Goal: Task Accomplishment & Management: Manage account settings

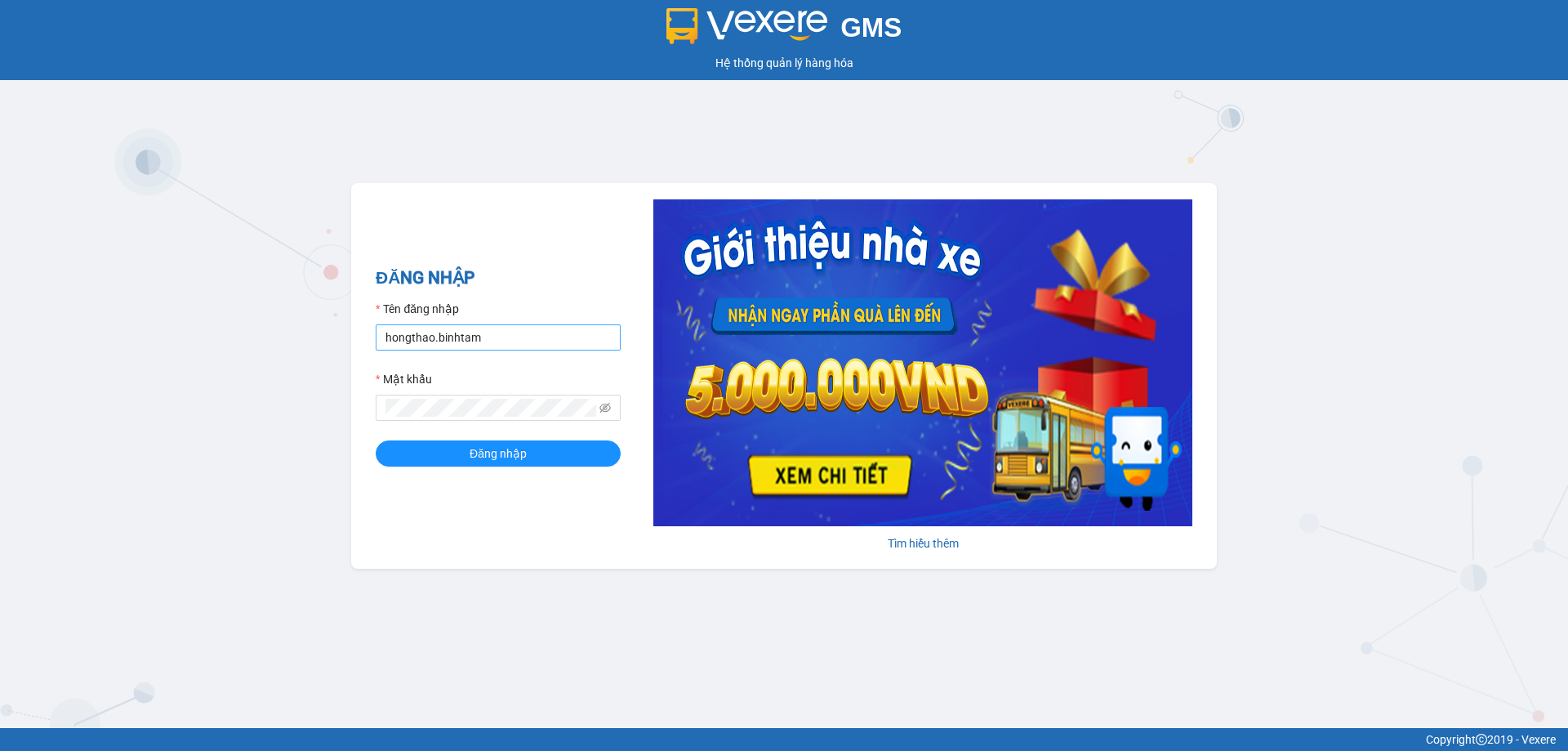
click at [529, 348] on input "hongthao.binhtam" at bounding box center [498, 337] width 245 height 26
type input "h"
click at [522, 331] on input "kimphuc" at bounding box center [498, 337] width 245 height 26
click at [527, 337] on input "kimphuc" at bounding box center [498, 337] width 245 height 26
drag, startPoint x: 527, startPoint y: 338, endPoint x: 547, endPoint y: 350, distance: 23.3
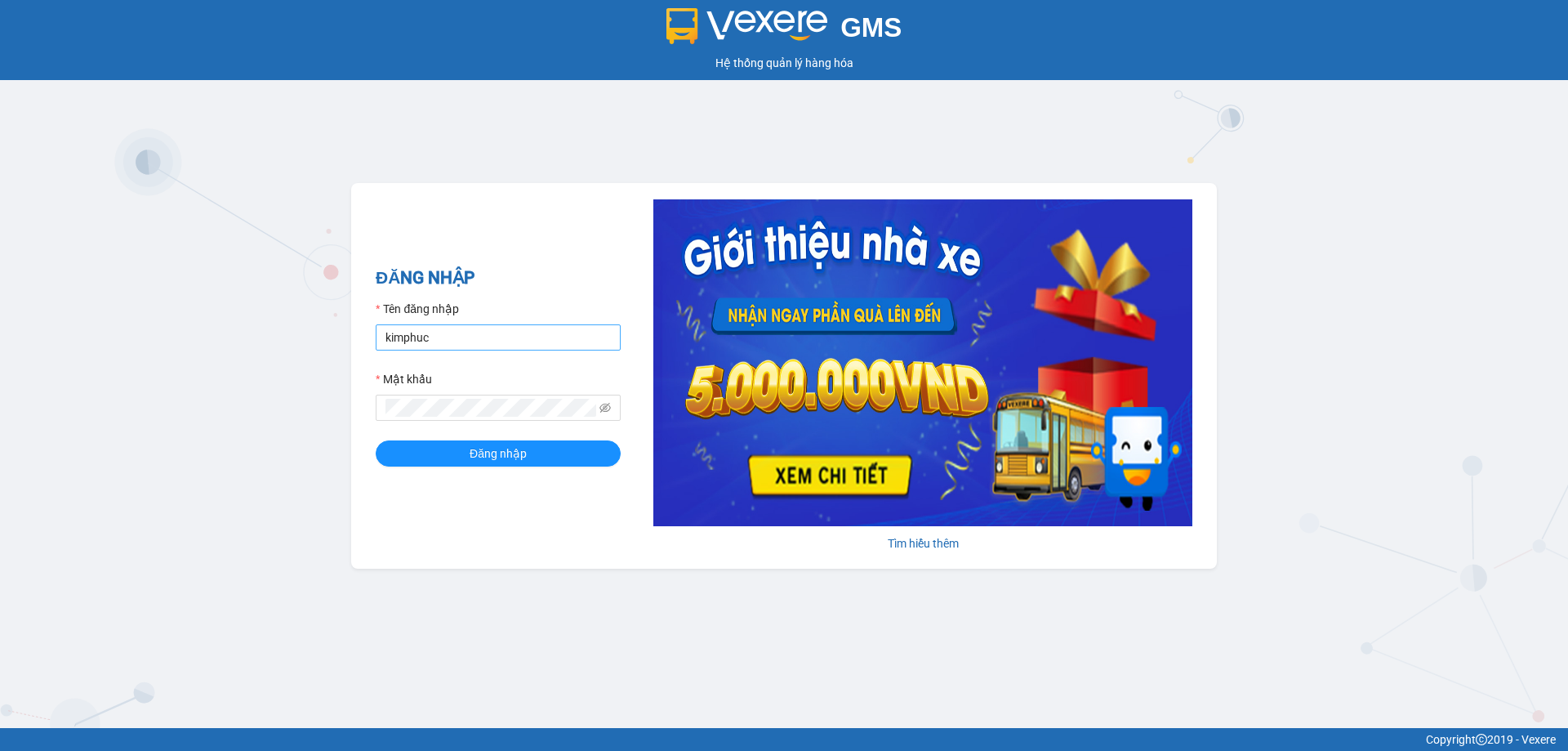
click at [545, 351] on form "Tên đăng nhập kimphuc Mật khẩu Đăng nhập" at bounding box center [498, 382] width 245 height 167
click at [490, 327] on input "kimphuc" at bounding box center [498, 337] width 245 height 26
click at [494, 326] on input "kimphuc" at bounding box center [498, 337] width 245 height 26
click at [525, 349] on input "kimphucbi" at bounding box center [498, 337] width 245 height 26
click at [512, 337] on input "kimphuc" at bounding box center [498, 337] width 245 height 26
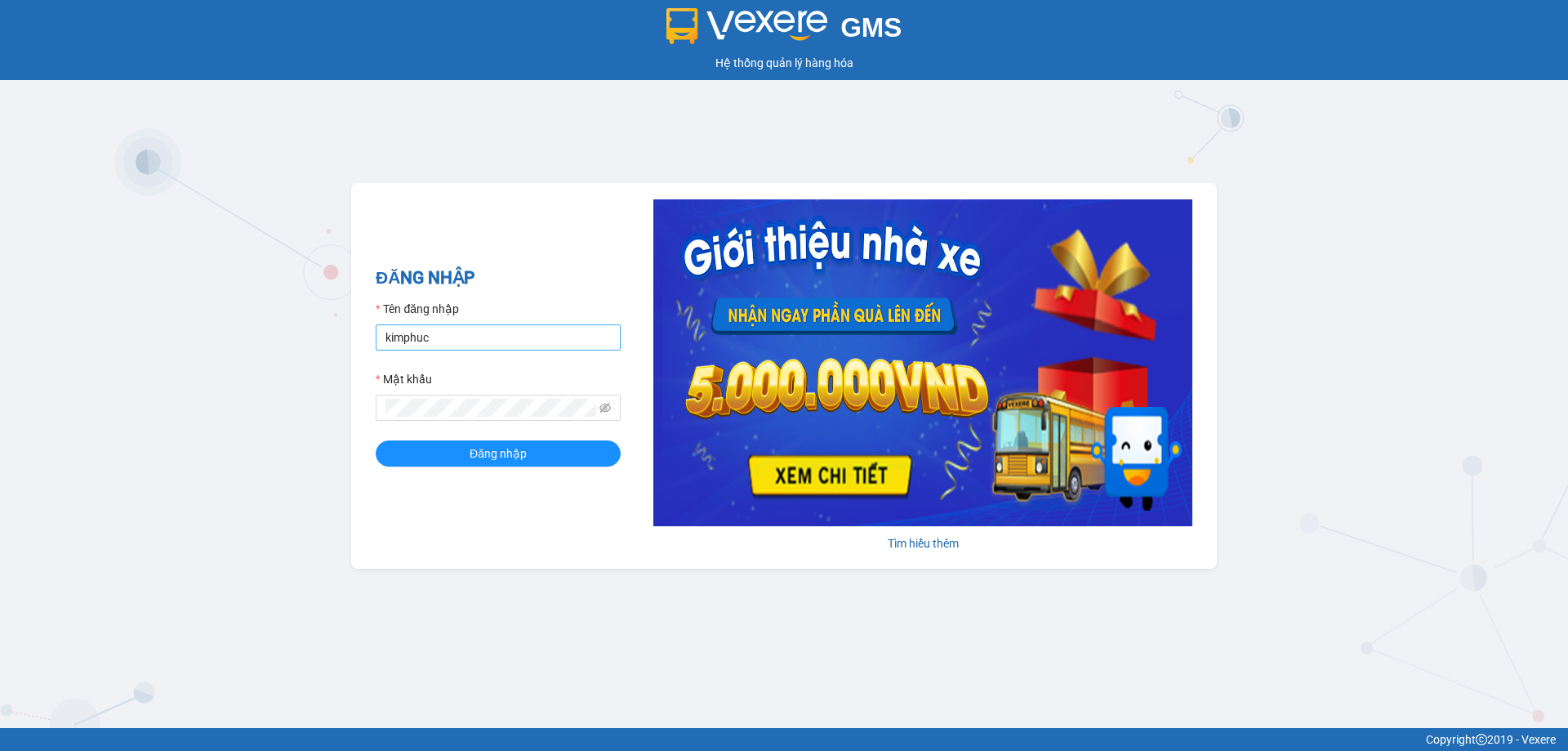
click at [509, 341] on input "kimphuc" at bounding box center [498, 337] width 245 height 26
click at [510, 315] on div "Tên đăng nhập" at bounding box center [498, 311] width 245 height 24
click at [511, 327] on input "kimphuc" at bounding box center [498, 337] width 245 height 26
click at [513, 325] on input "kimphuc" at bounding box center [498, 337] width 245 height 26
click at [514, 331] on input "kimphuc" at bounding box center [498, 337] width 245 height 26
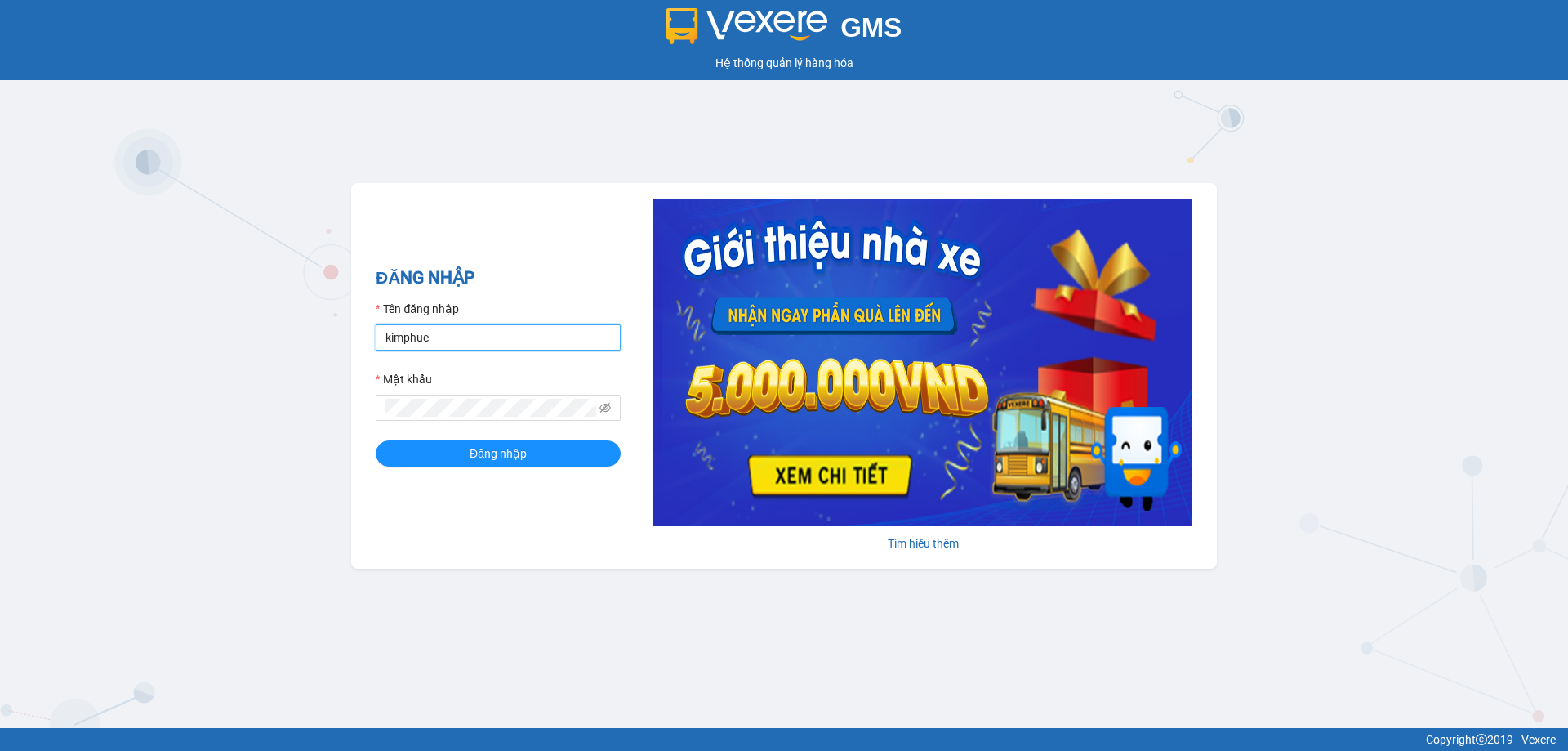
click at [514, 330] on input "kimphuc" at bounding box center [498, 337] width 245 height 26
click at [514, 328] on input "kimphuc" at bounding box center [498, 337] width 245 height 26
drag, startPoint x: 509, startPoint y: 350, endPoint x: 511, endPoint y: 341, distance: 9.2
click at [509, 350] on input "kimphuc" at bounding box center [498, 337] width 245 height 26
click at [523, 301] on div "ĐĂNG NHẬP Tên đăng nhập kimphuc Mật khẩu Đăng nhập" at bounding box center [498, 376] width 245 height 222
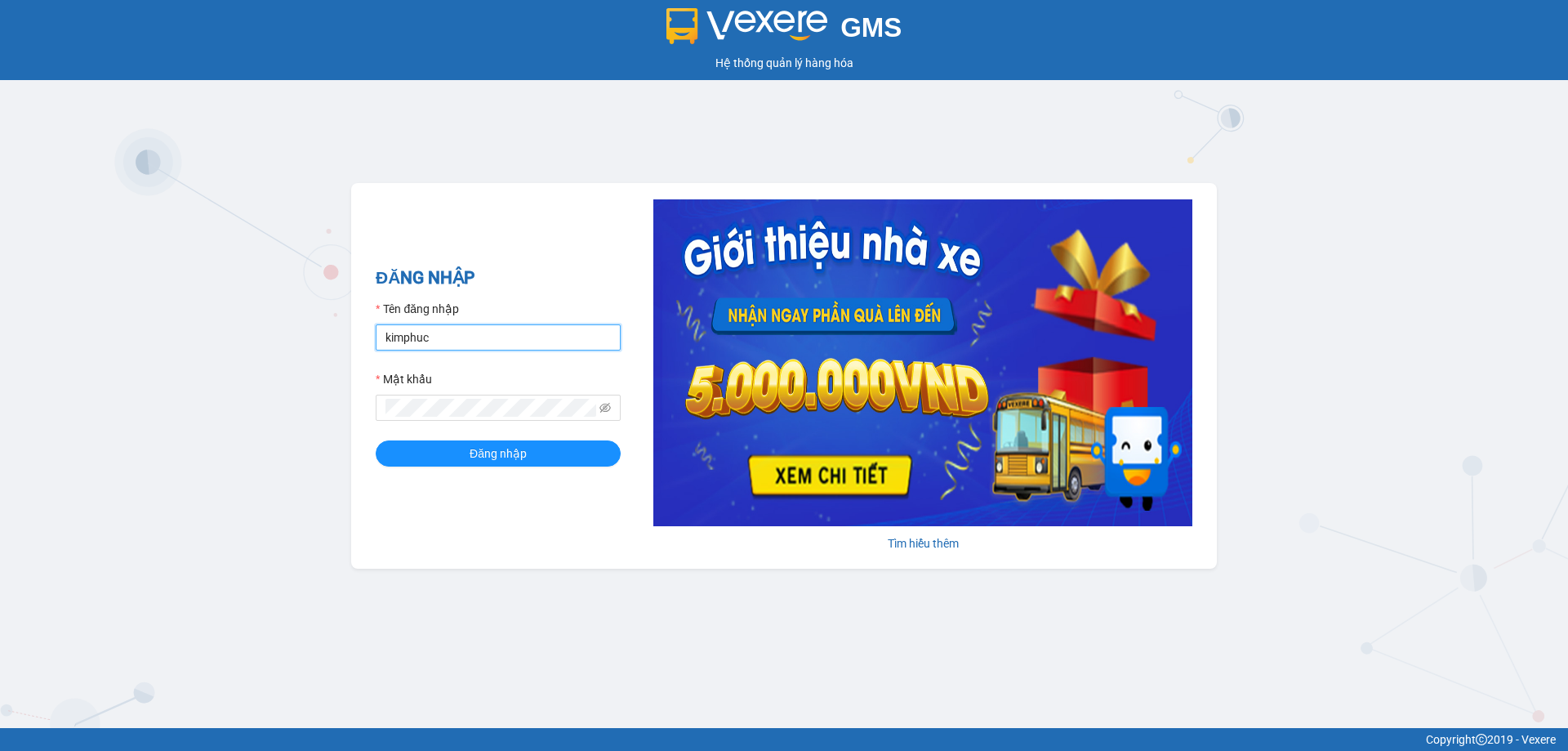
click at [522, 329] on input "kimphuc" at bounding box center [498, 337] width 245 height 26
type input "kimphuc.binhtam"
click at [454, 454] on button "Đăng nhập" at bounding box center [498, 453] width 245 height 26
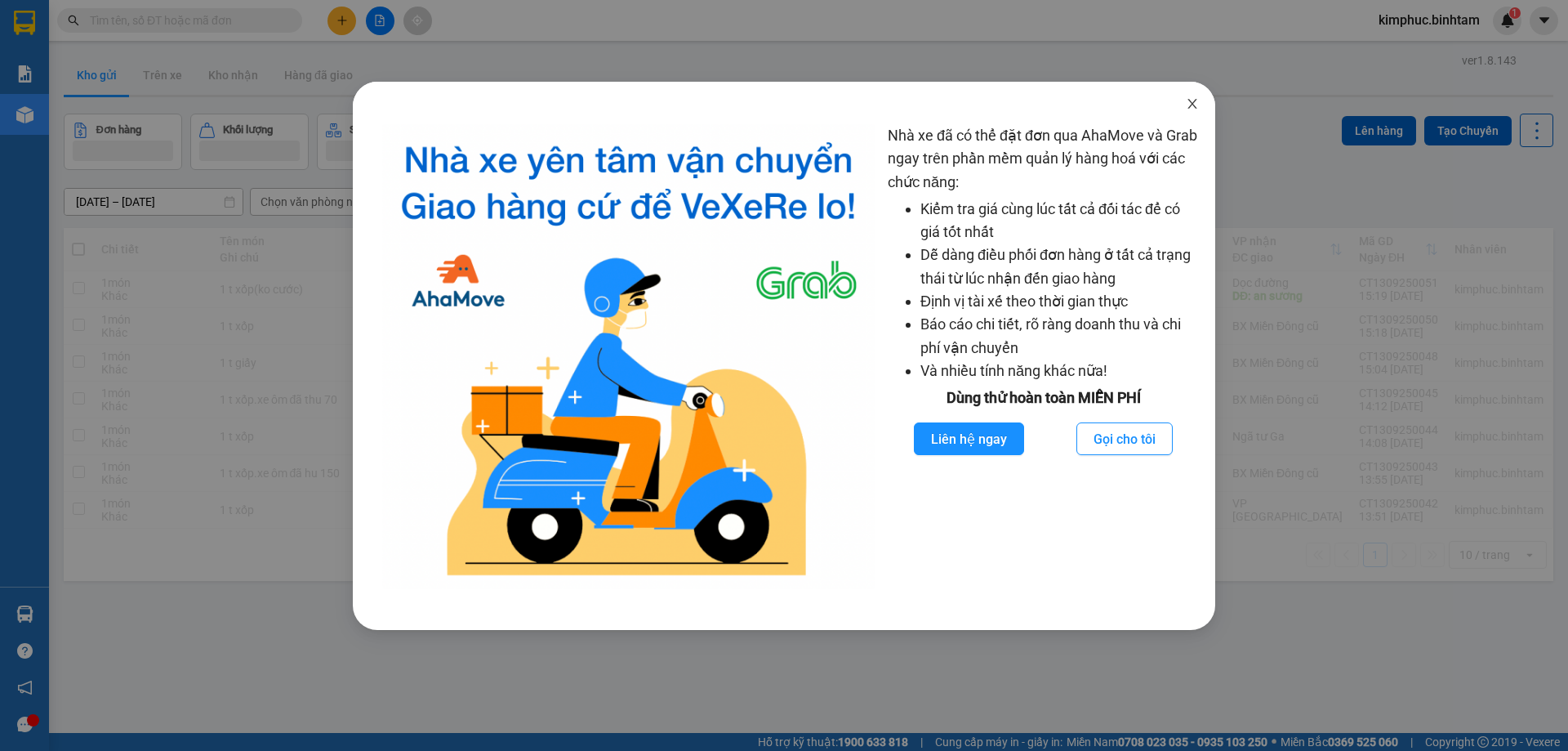
click at [1189, 104] on icon "close" at bounding box center [1193, 104] width 13 height 13
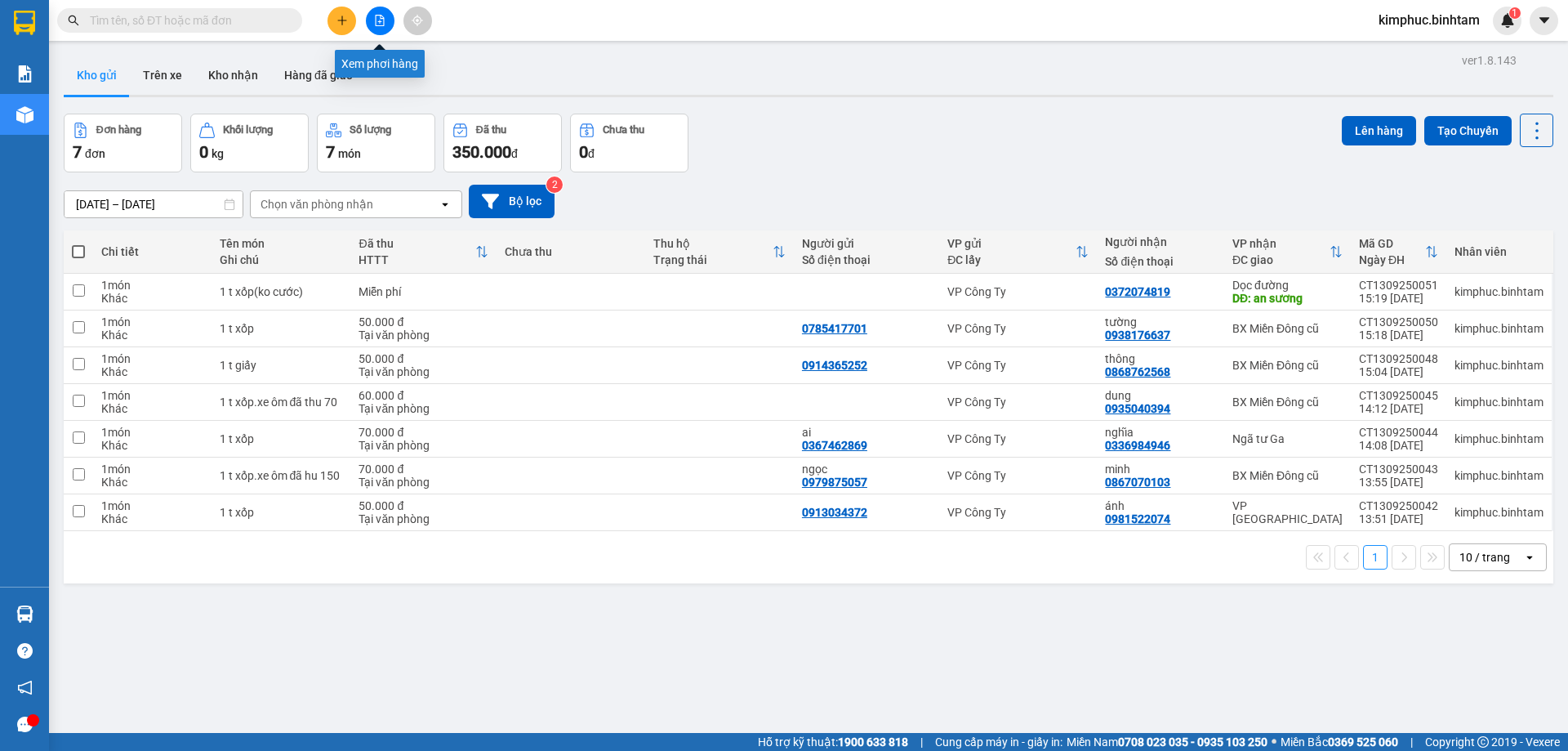
click at [386, 22] on button at bounding box center [380, 21] width 29 height 29
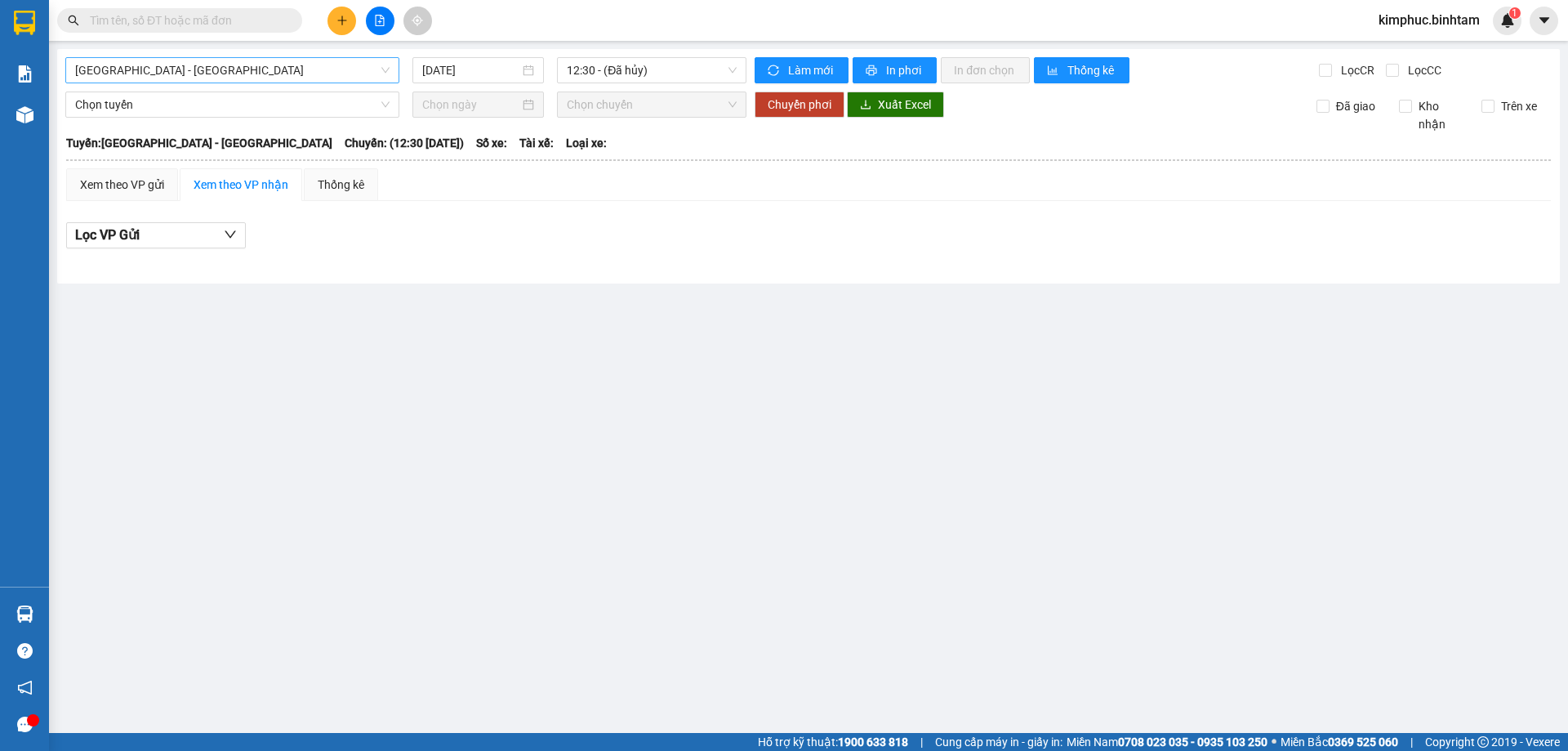
click at [247, 63] on span "Hà Nội - Quảng Ngãi" at bounding box center [232, 69] width 315 height 24
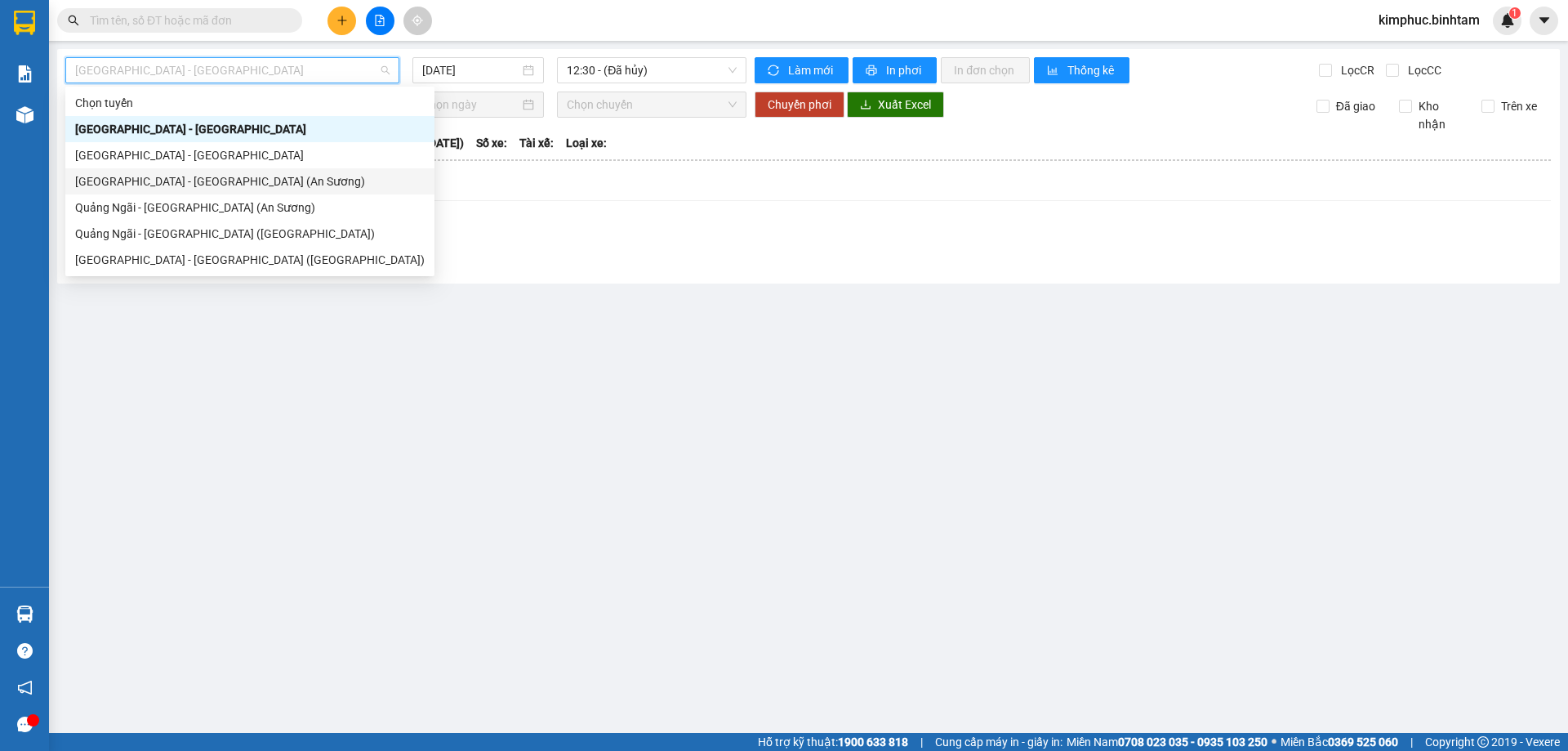
click at [229, 179] on div "Sài Gòn - Quảng Ngãi (An Sương)" at bounding box center [249, 181] width 349 height 18
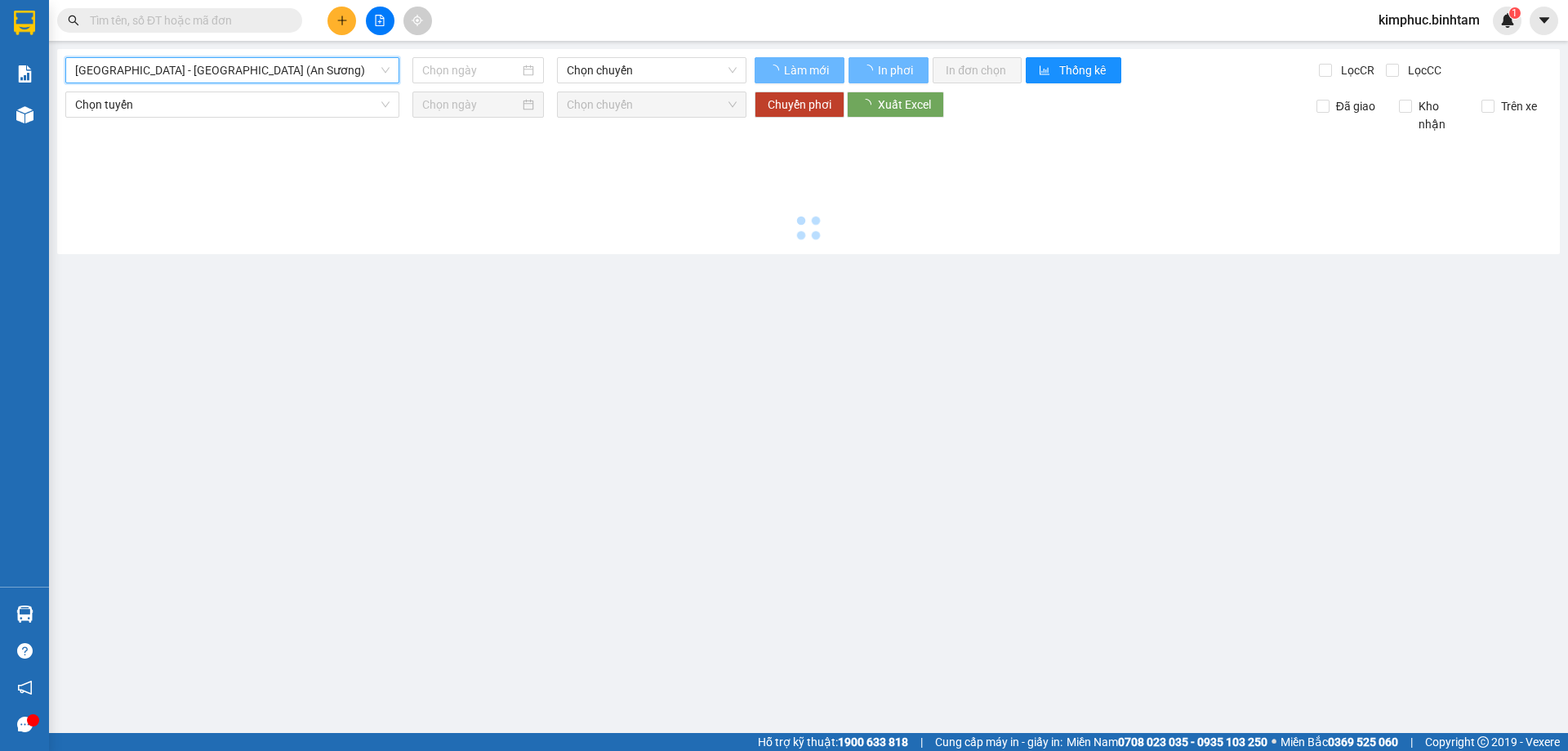
type input "15/09/2025"
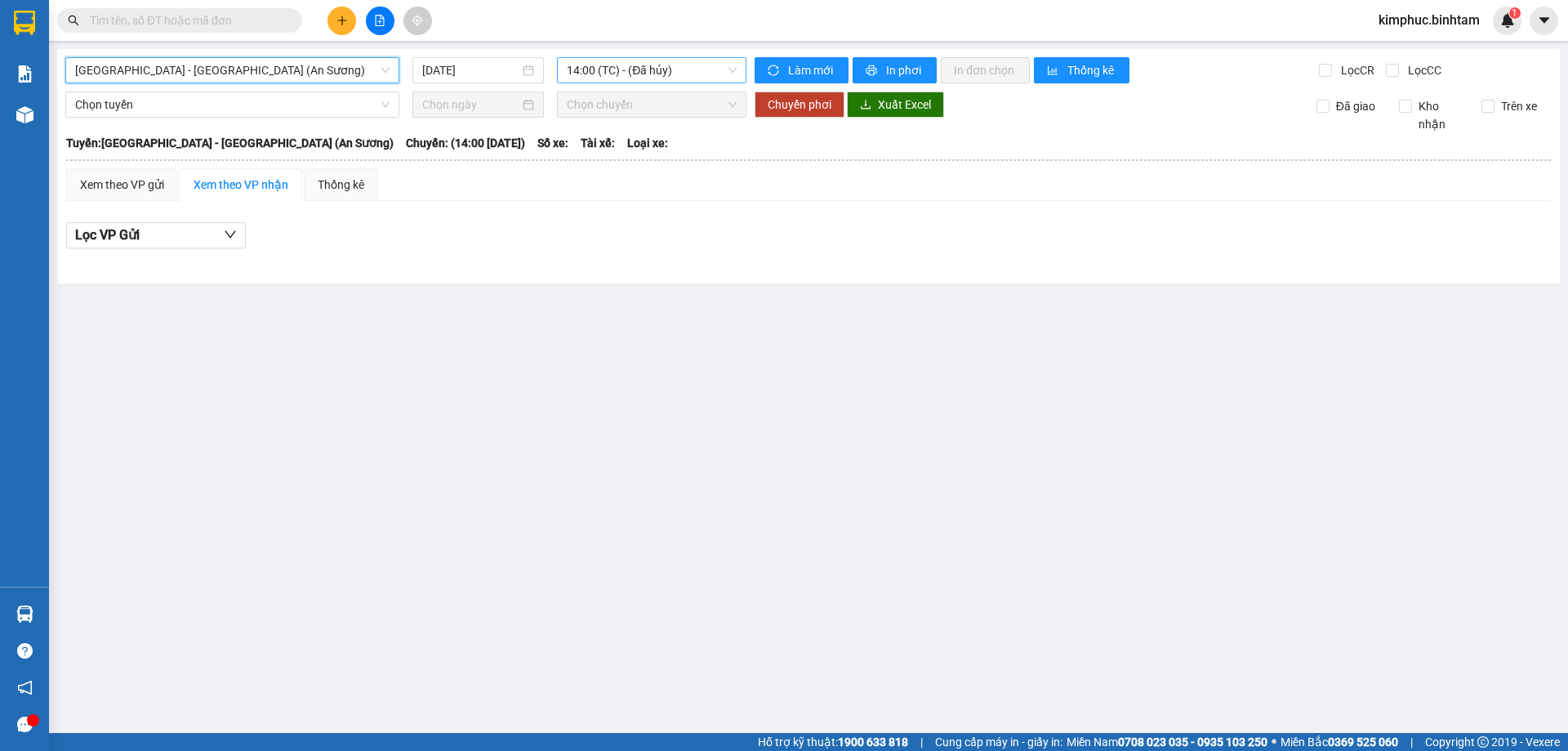
click at [630, 73] on span "14:00 (TC) - (Đã hủy)" at bounding box center [652, 69] width 169 height 24
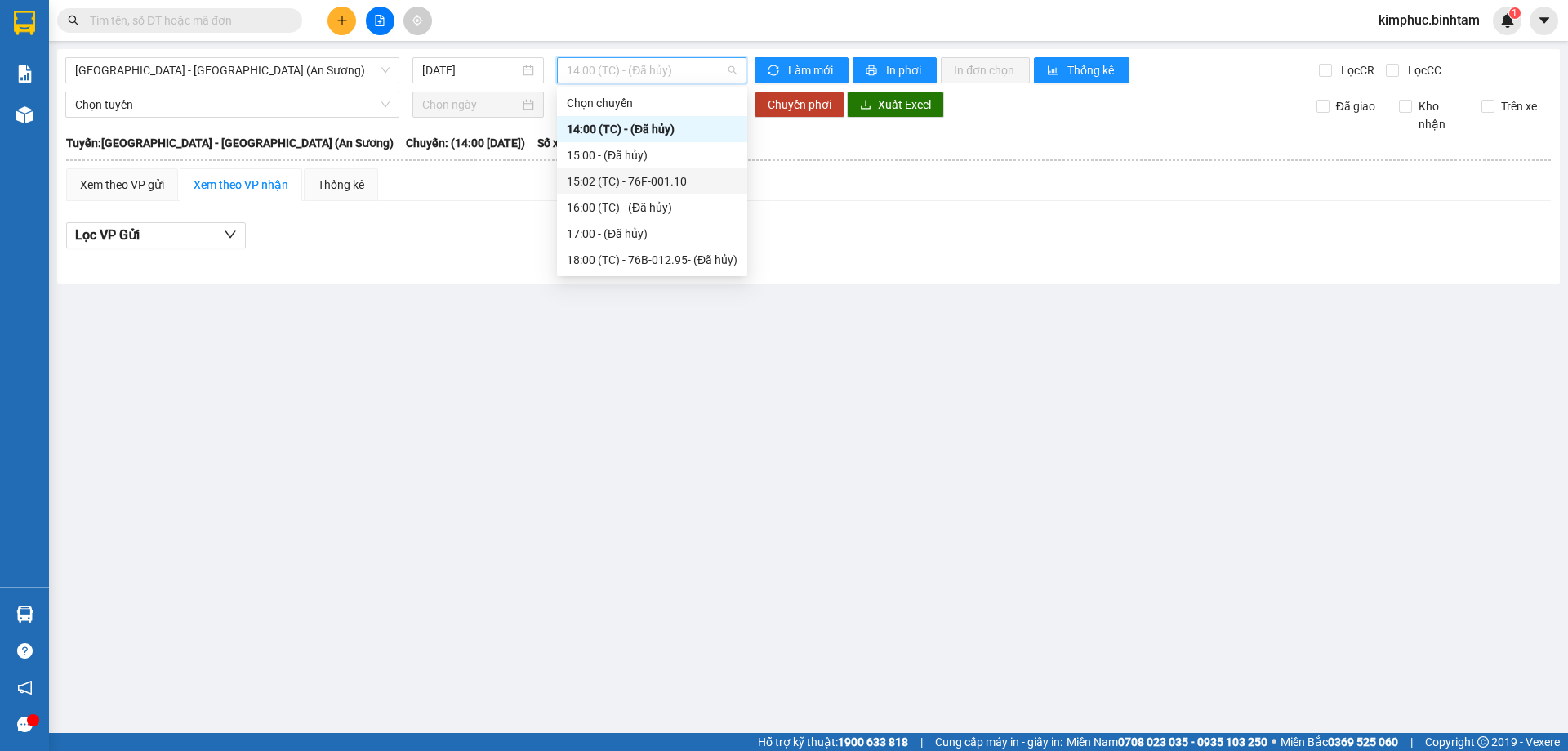
click at [648, 179] on div "15:02 (TC) - 76F-001.10" at bounding box center [652, 181] width 170 height 18
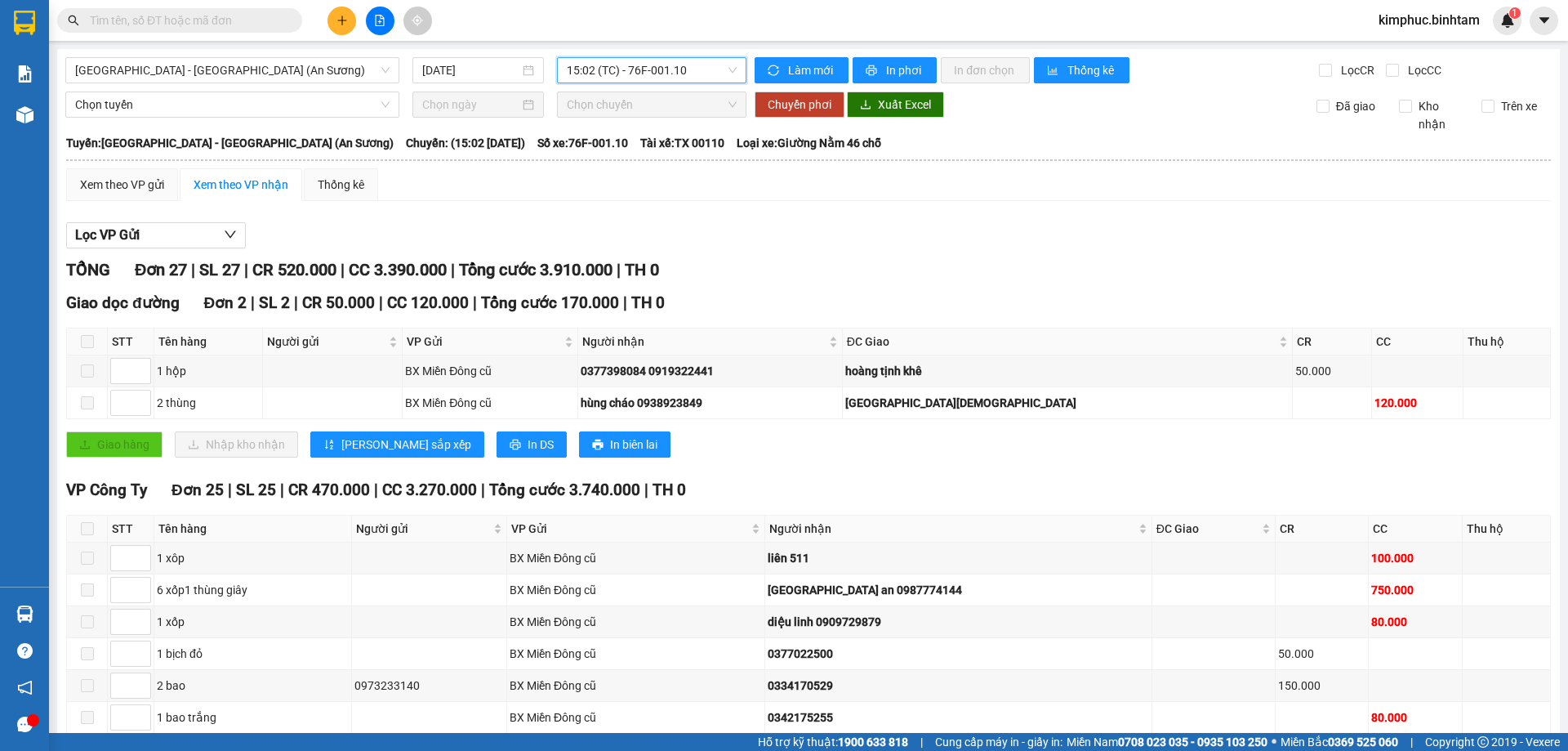
click at [655, 67] on span "15:02 (TC) - 76F-001.10" at bounding box center [652, 69] width 169 height 24
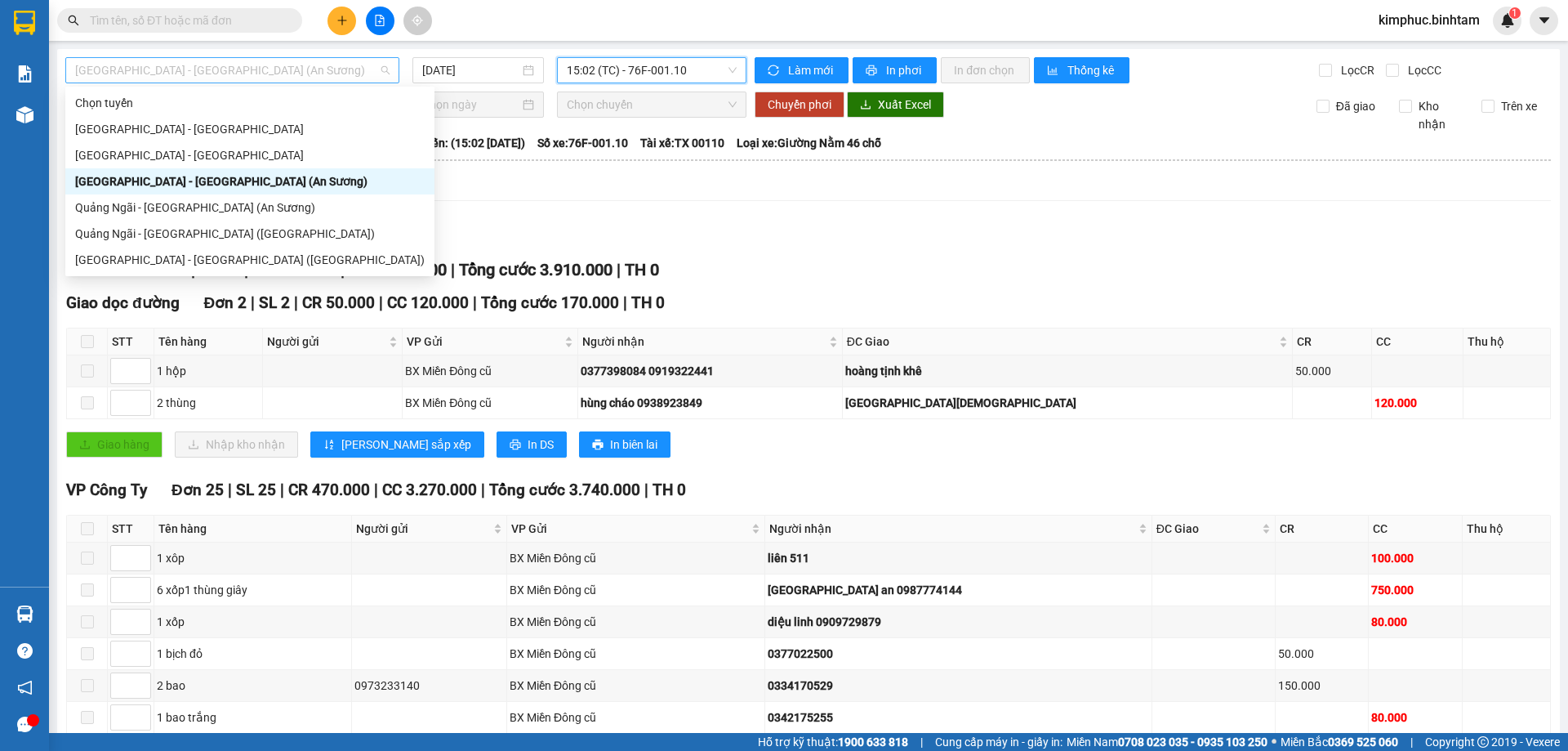
click at [254, 73] on span "Sài Gòn - Quảng Ngãi (An Sương)" at bounding box center [232, 69] width 315 height 24
click at [254, 234] on div "Quảng Ngãi - Sài Gòn (Vạn Phúc)" at bounding box center [249, 233] width 349 height 18
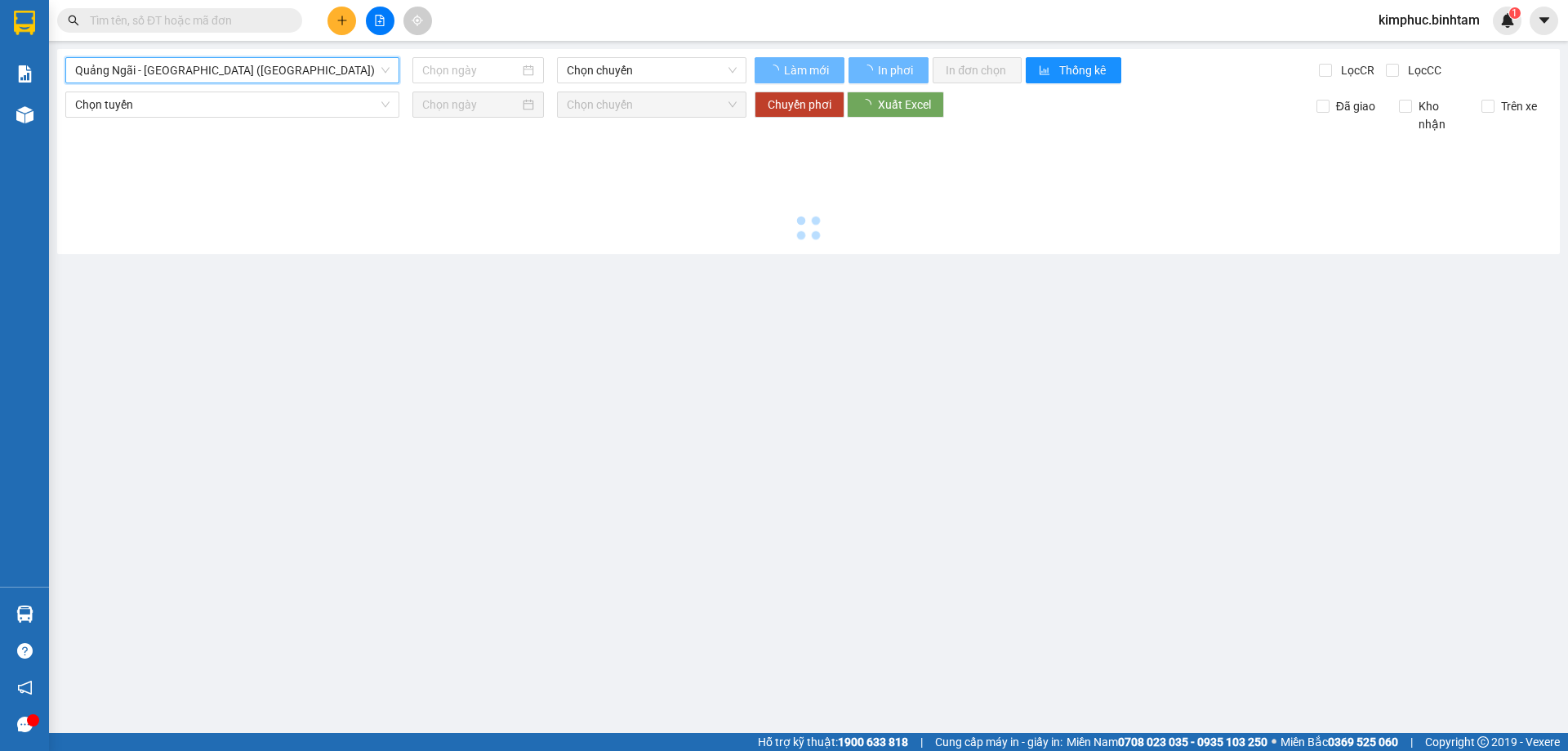
type input "15/09/2025"
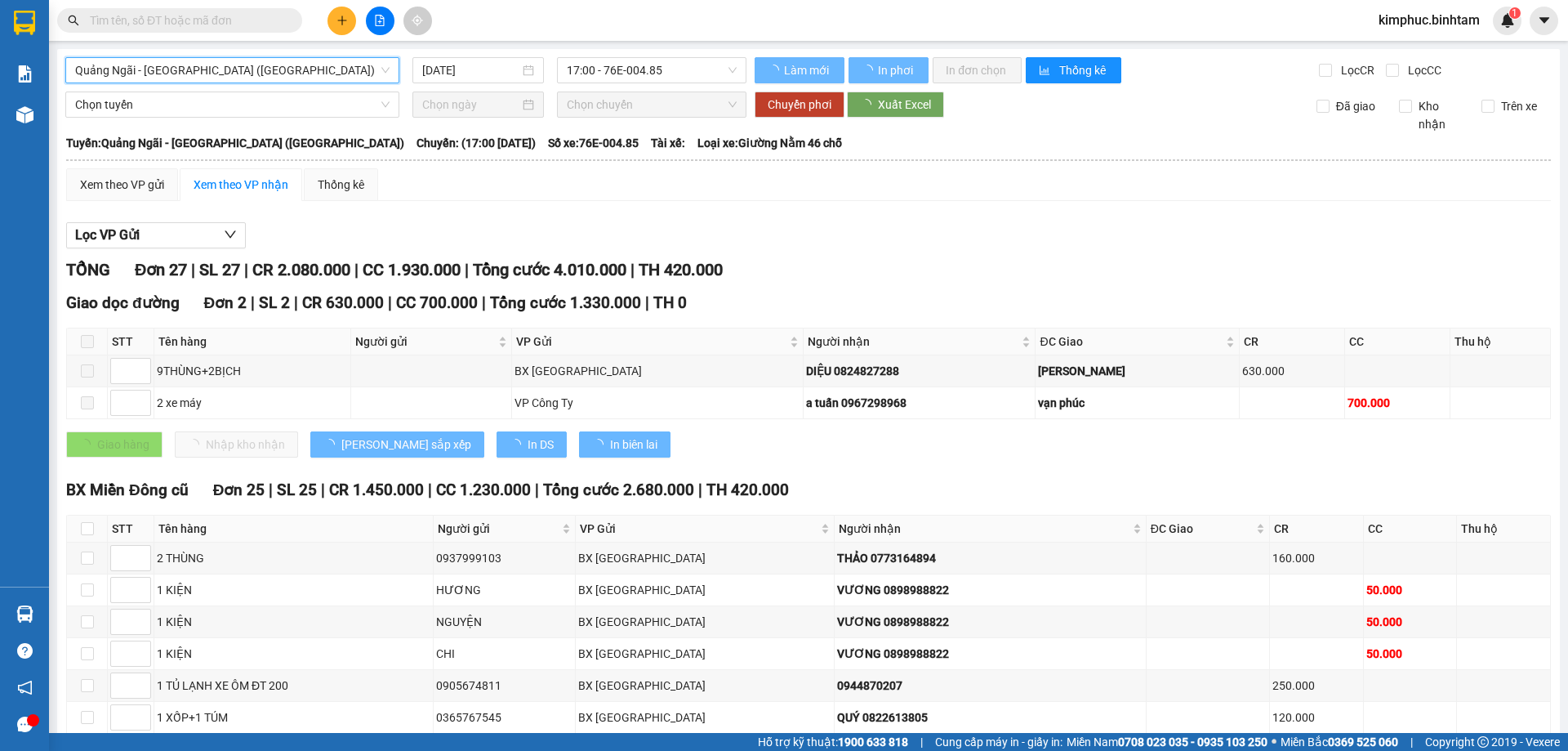
click at [254, 65] on span "Quảng Ngãi - Sài Gòn (Vạn Phúc)" at bounding box center [232, 69] width 315 height 24
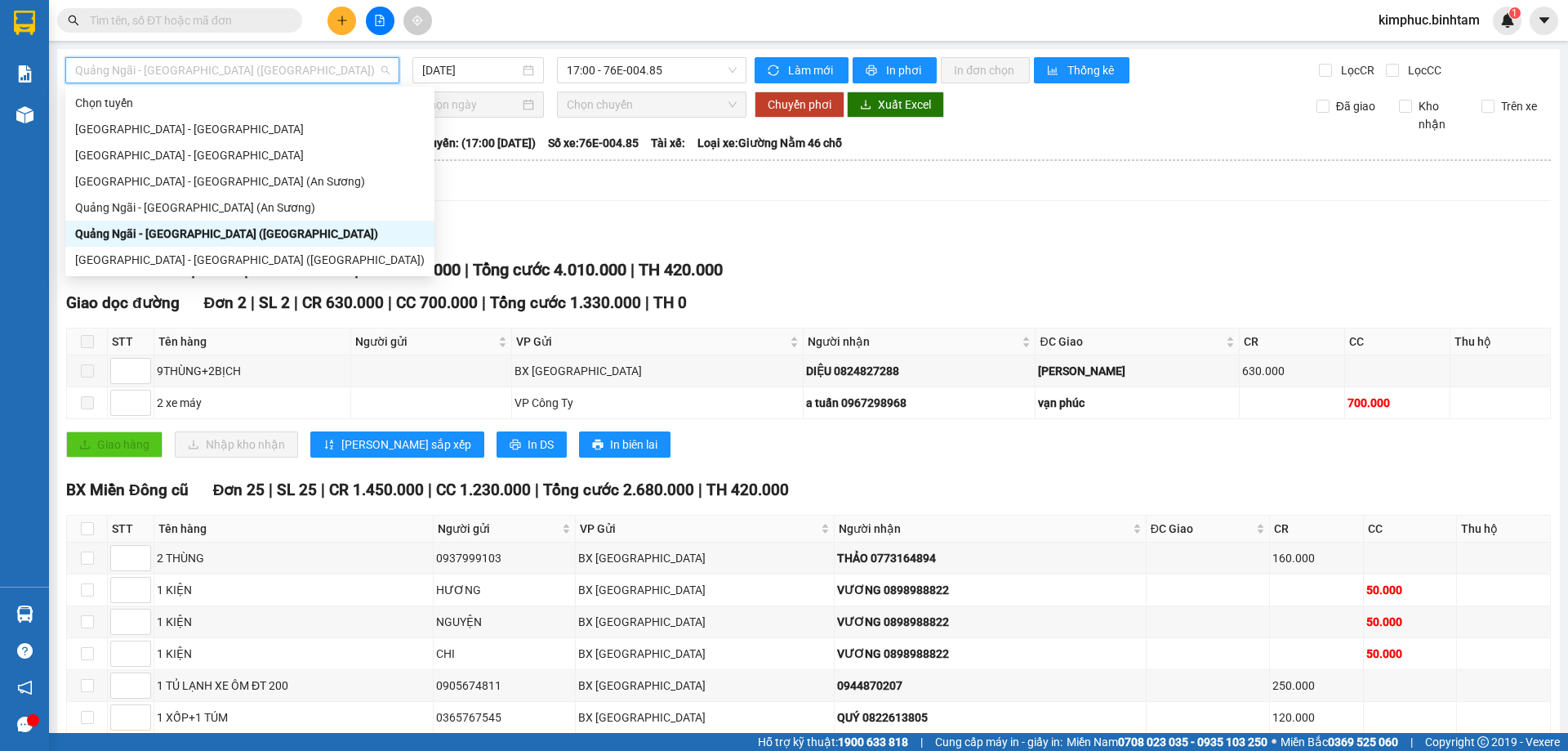
click at [254, 65] on span "Quảng Ngãi - Sài Gòn (Vạn Phúc)" at bounding box center [232, 69] width 315 height 24
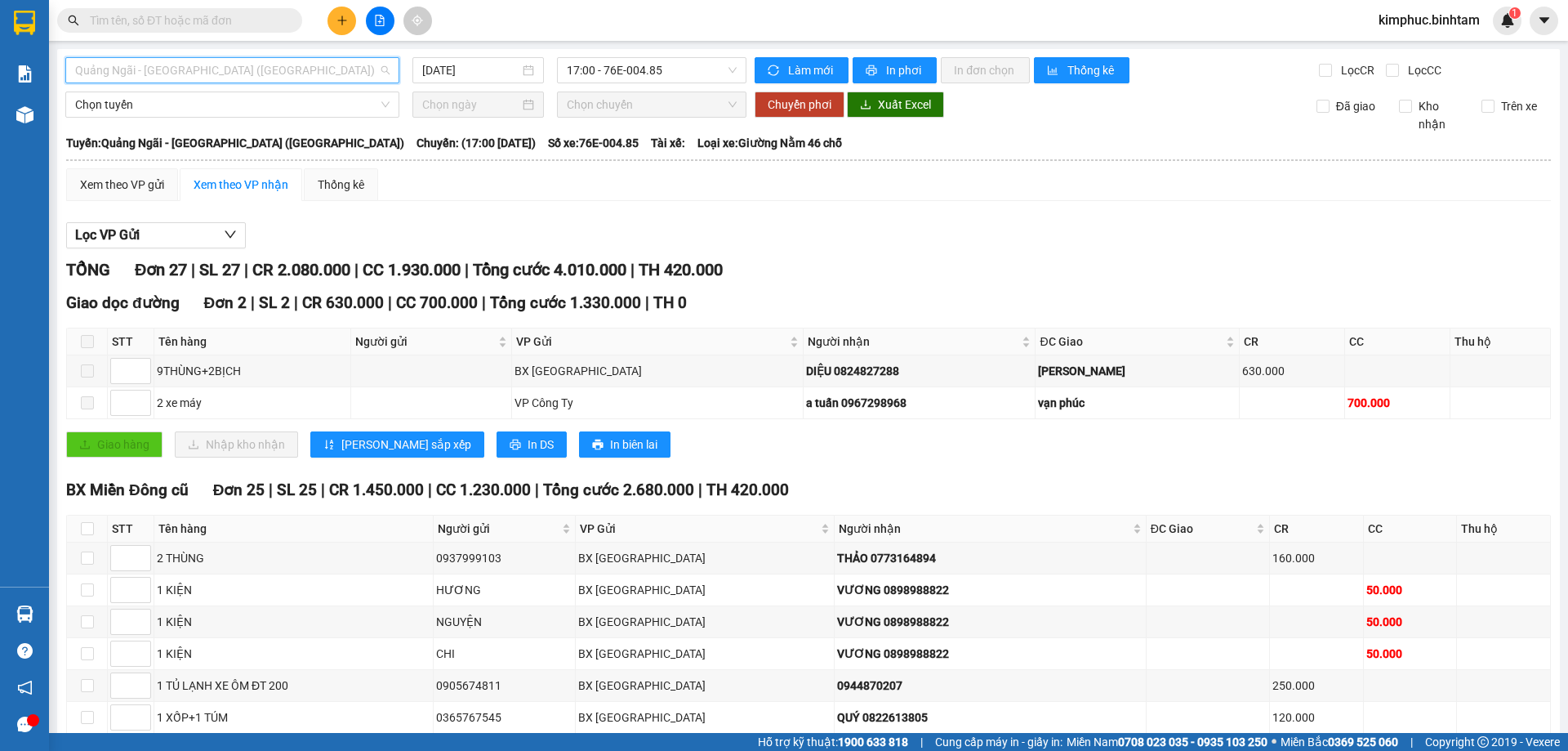
click at [254, 66] on span "Quảng Ngãi - Sài Gòn (Vạn Phúc)" at bounding box center [232, 69] width 315 height 24
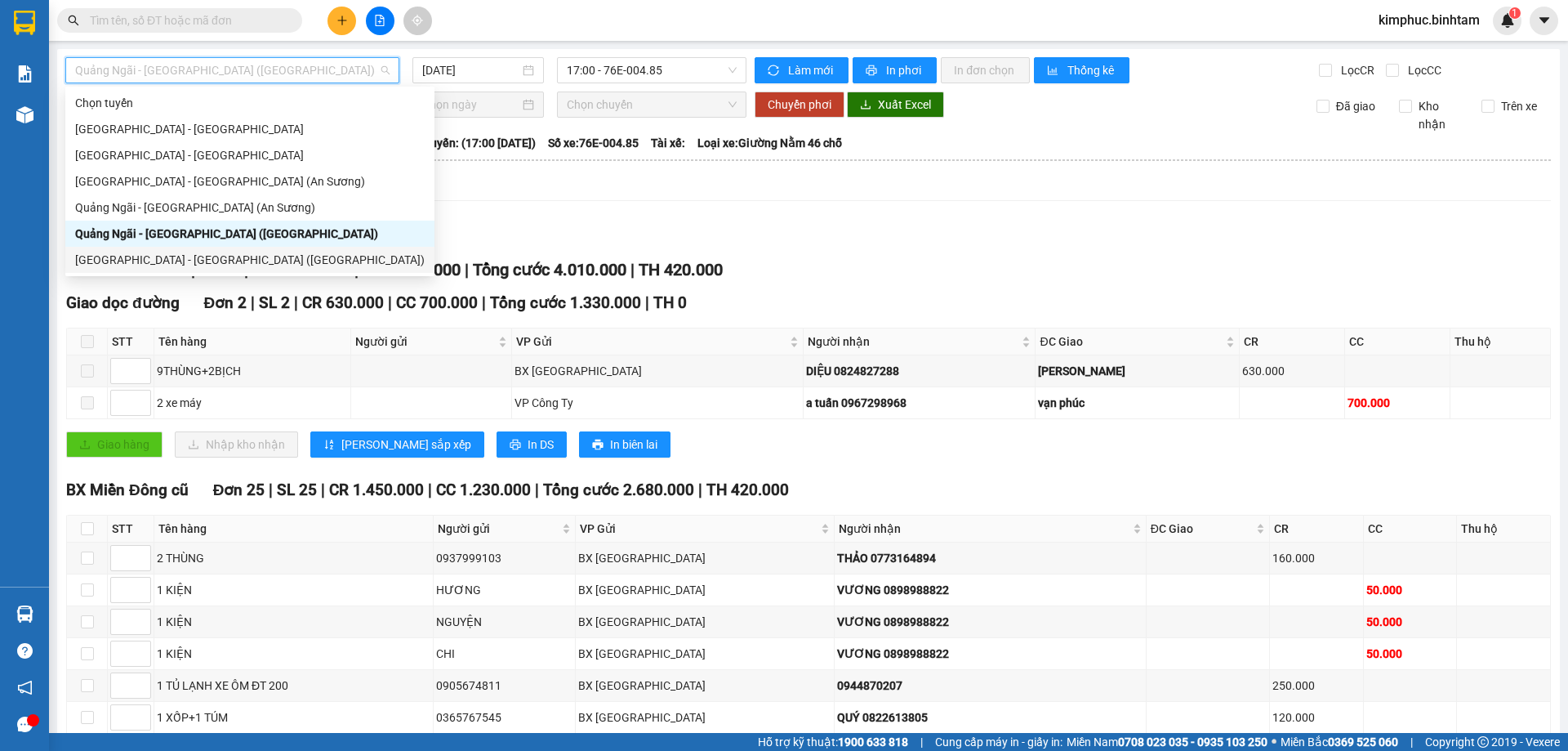
click at [253, 263] on div "Sài Gòn - Quảng Ngãi (Vạn Phúc)" at bounding box center [249, 259] width 349 height 18
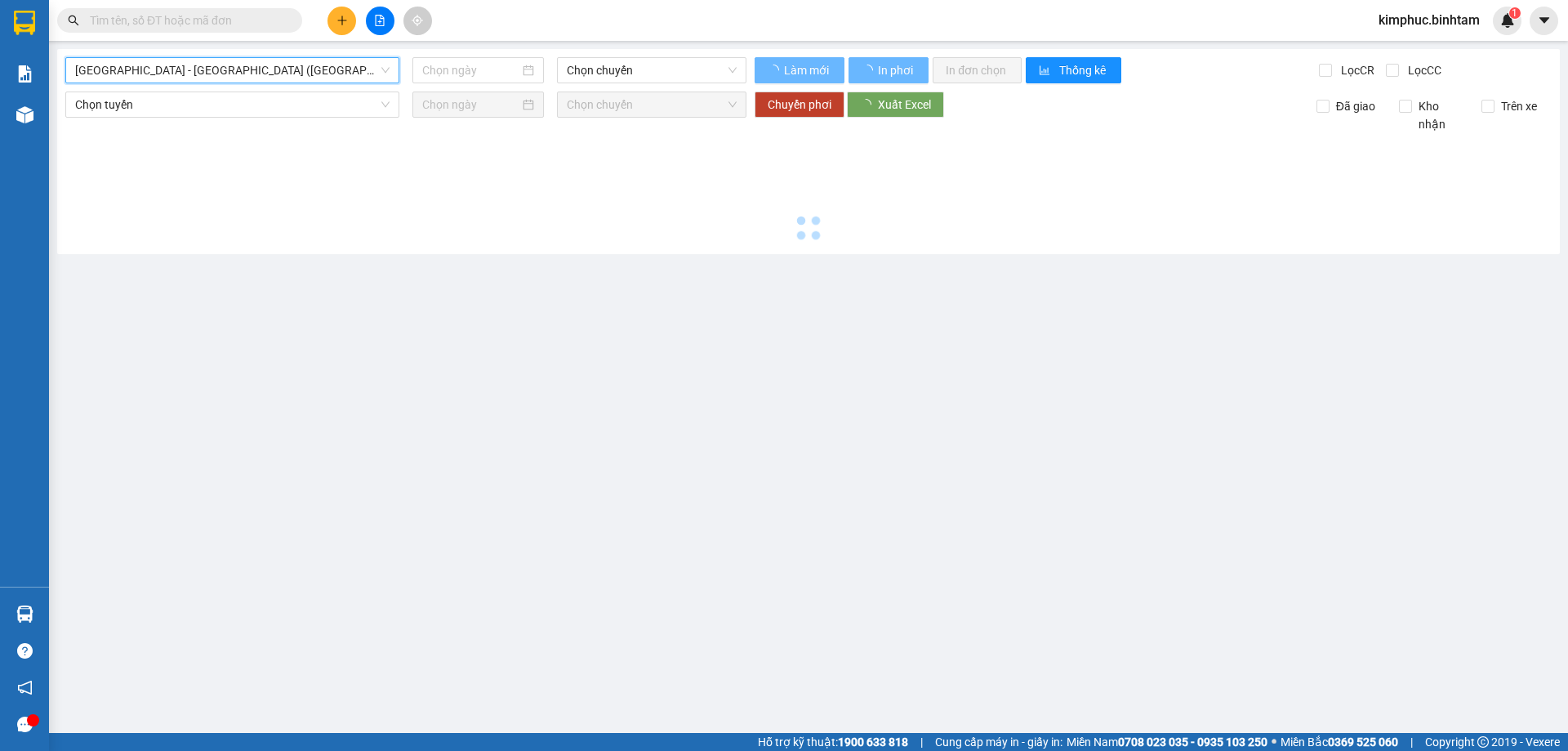
type input "15/09/2025"
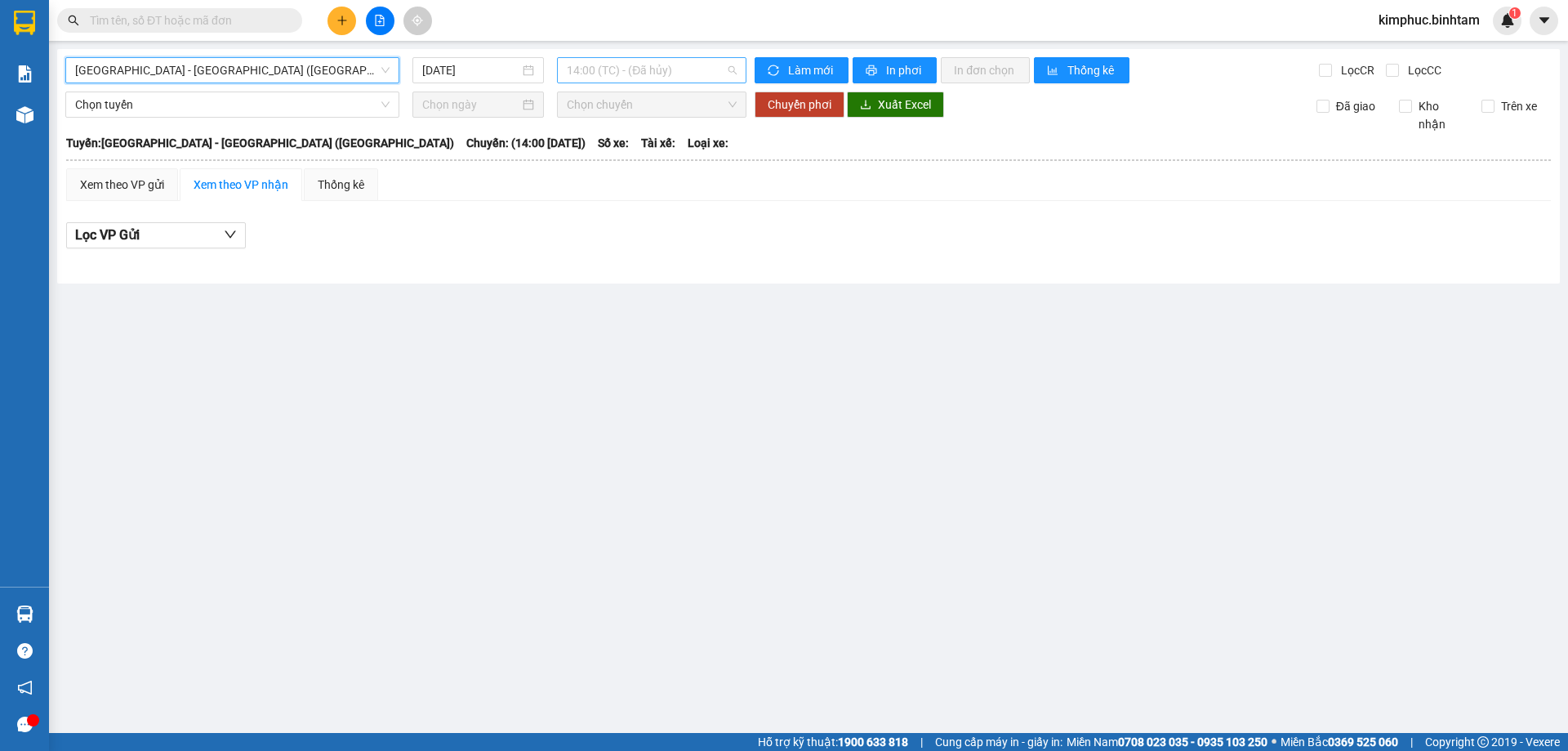
click at [652, 65] on span "14:00 (TC) - (Đã hủy)" at bounding box center [652, 69] width 169 height 24
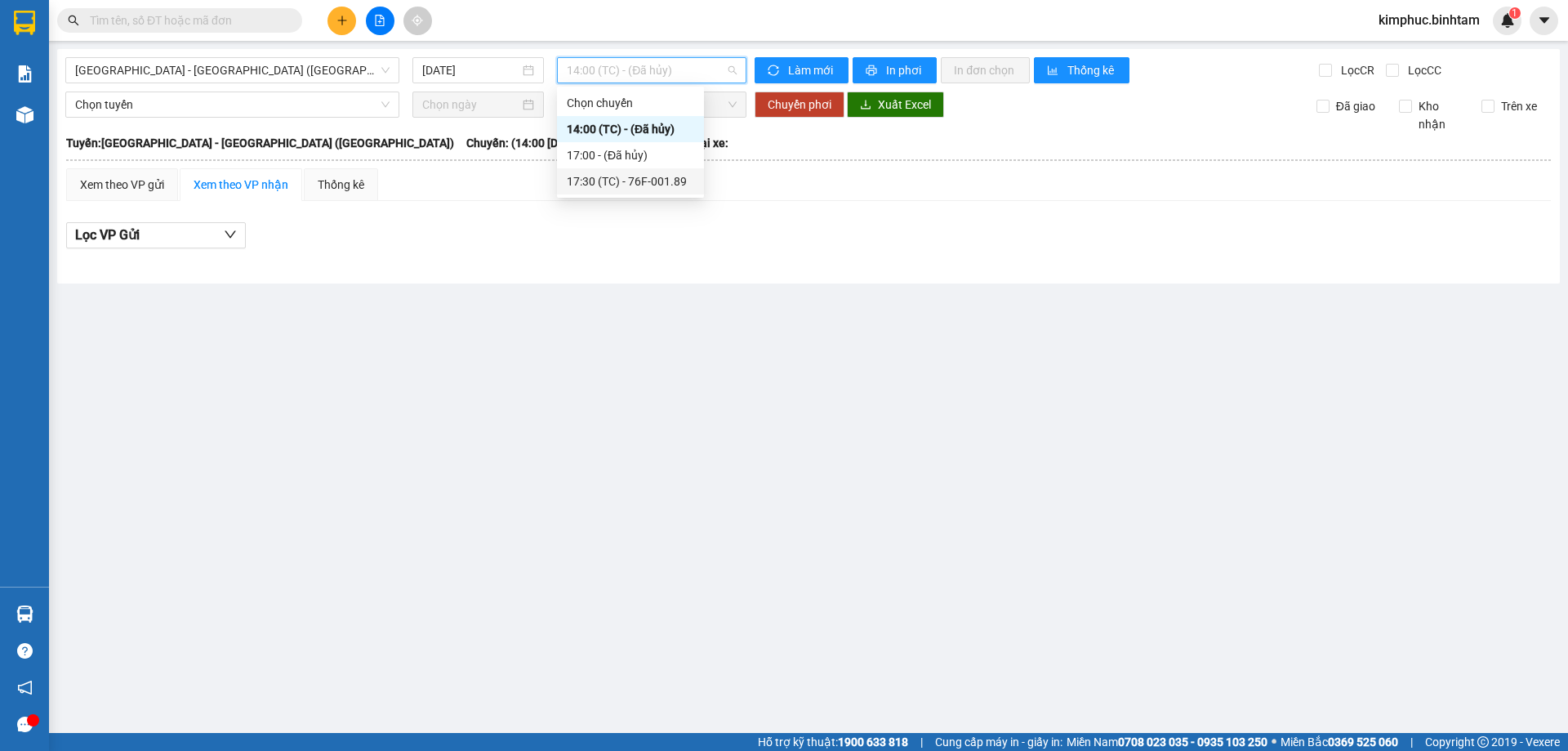
click at [632, 182] on div "17:30 (TC) - 76F-001.89" at bounding box center [630, 181] width 127 height 18
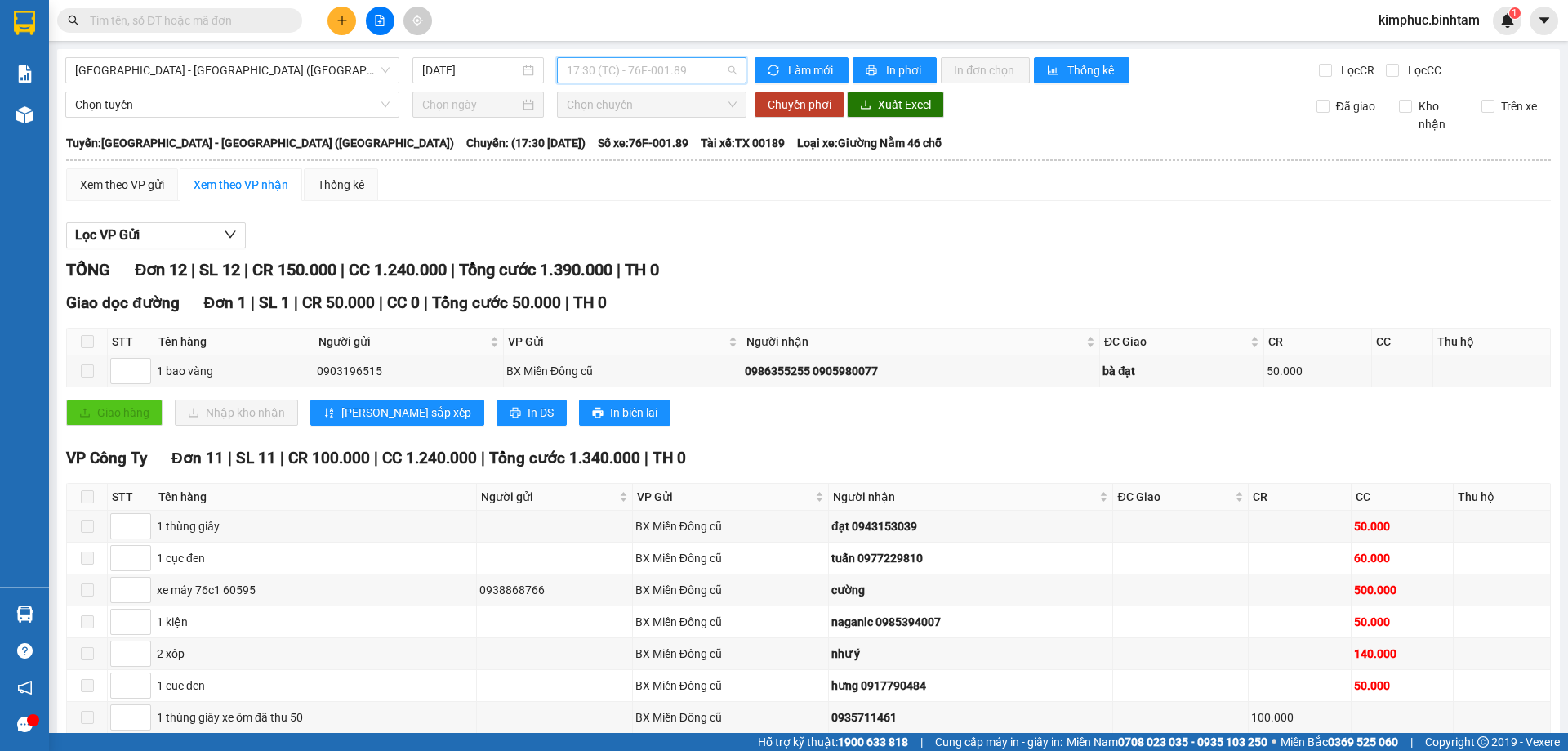
click at [678, 60] on span "17:30 (TC) - 76F-001.89" at bounding box center [652, 69] width 169 height 24
click at [282, 71] on span "Sài Gòn - Quảng Ngãi (Vạn Phúc)" at bounding box center [232, 69] width 315 height 24
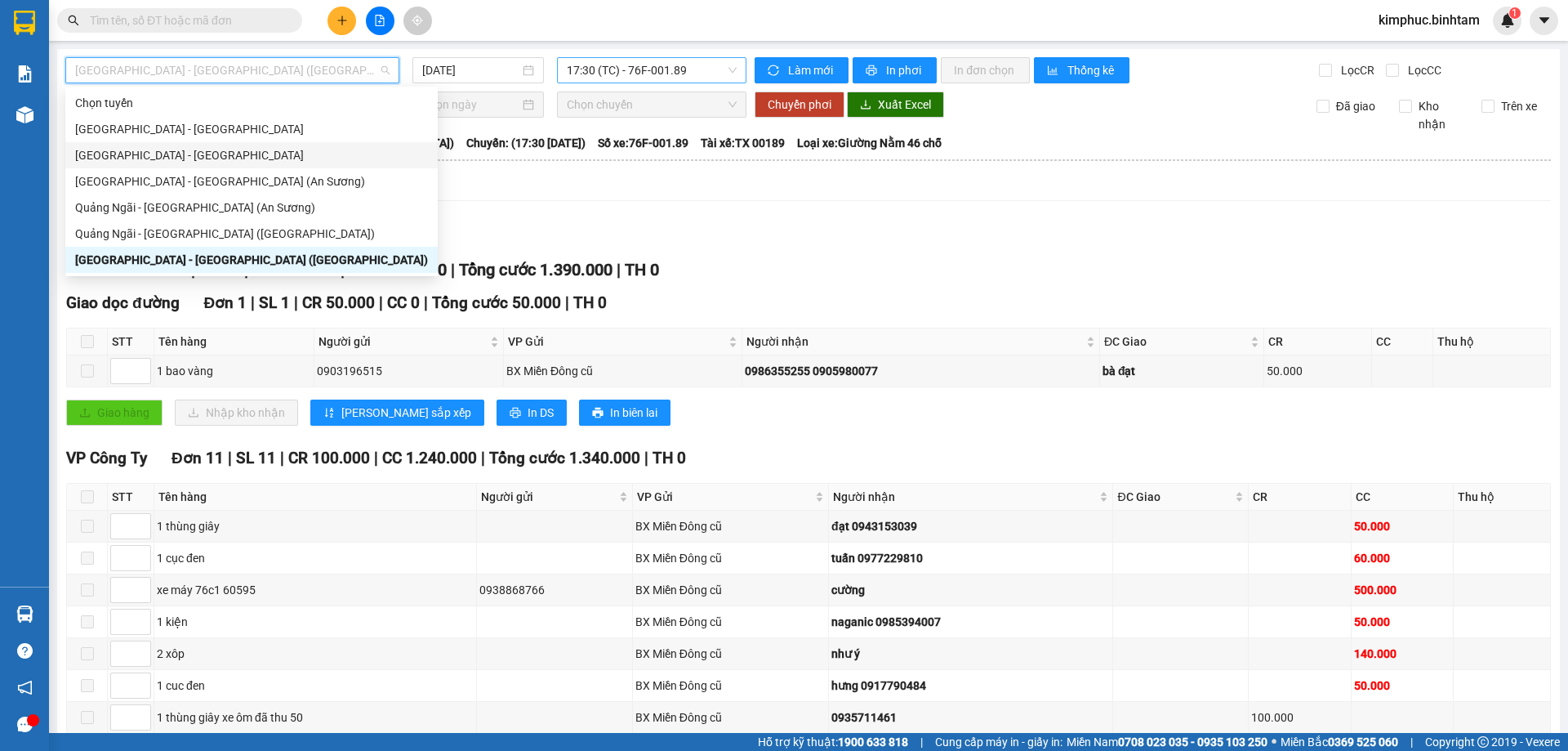
click at [672, 62] on span "17:30 (TC) - 76F-001.89" at bounding box center [652, 69] width 169 height 24
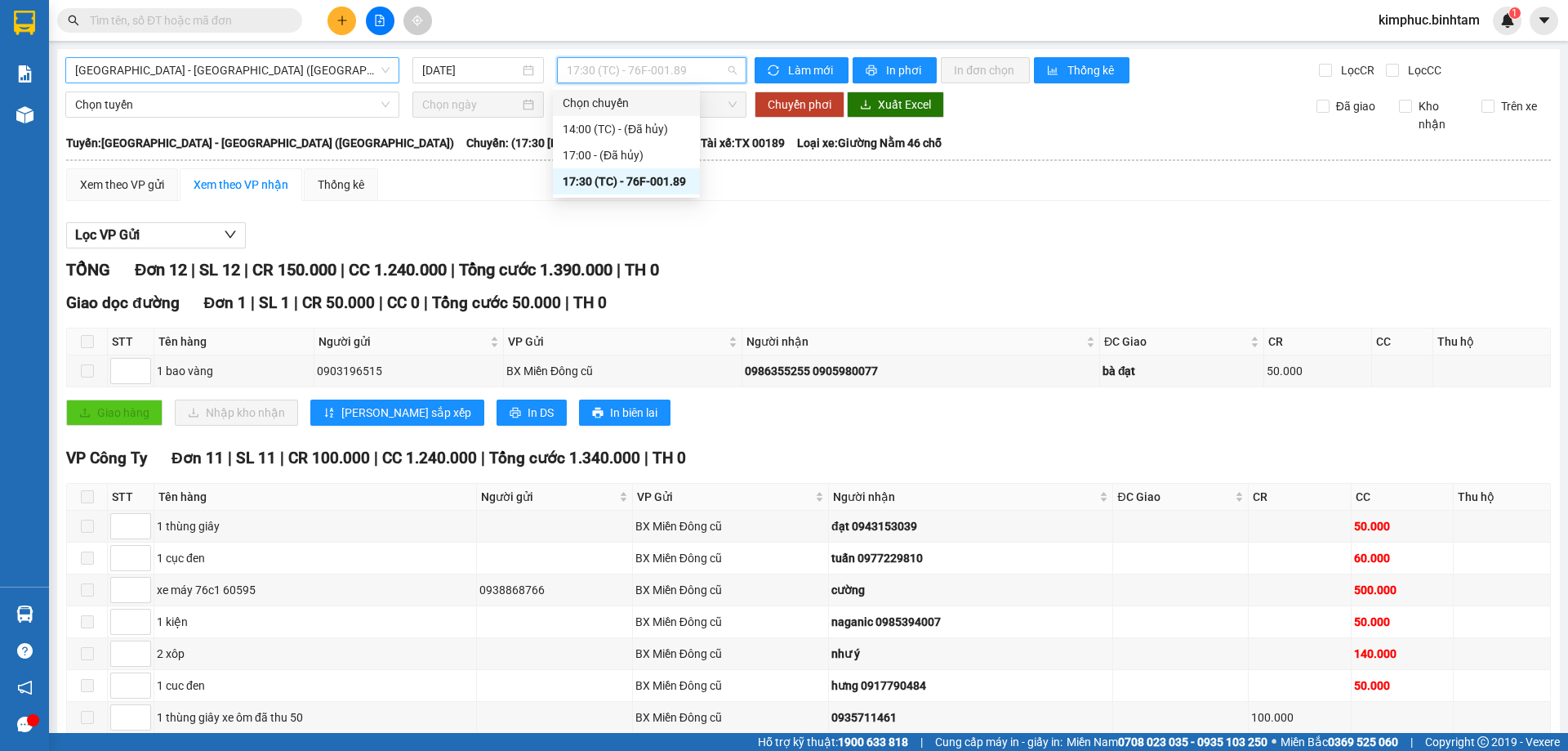
click at [275, 72] on span "Sài Gòn - Quảng Ngãi (Vạn Phúc)" at bounding box center [232, 69] width 315 height 24
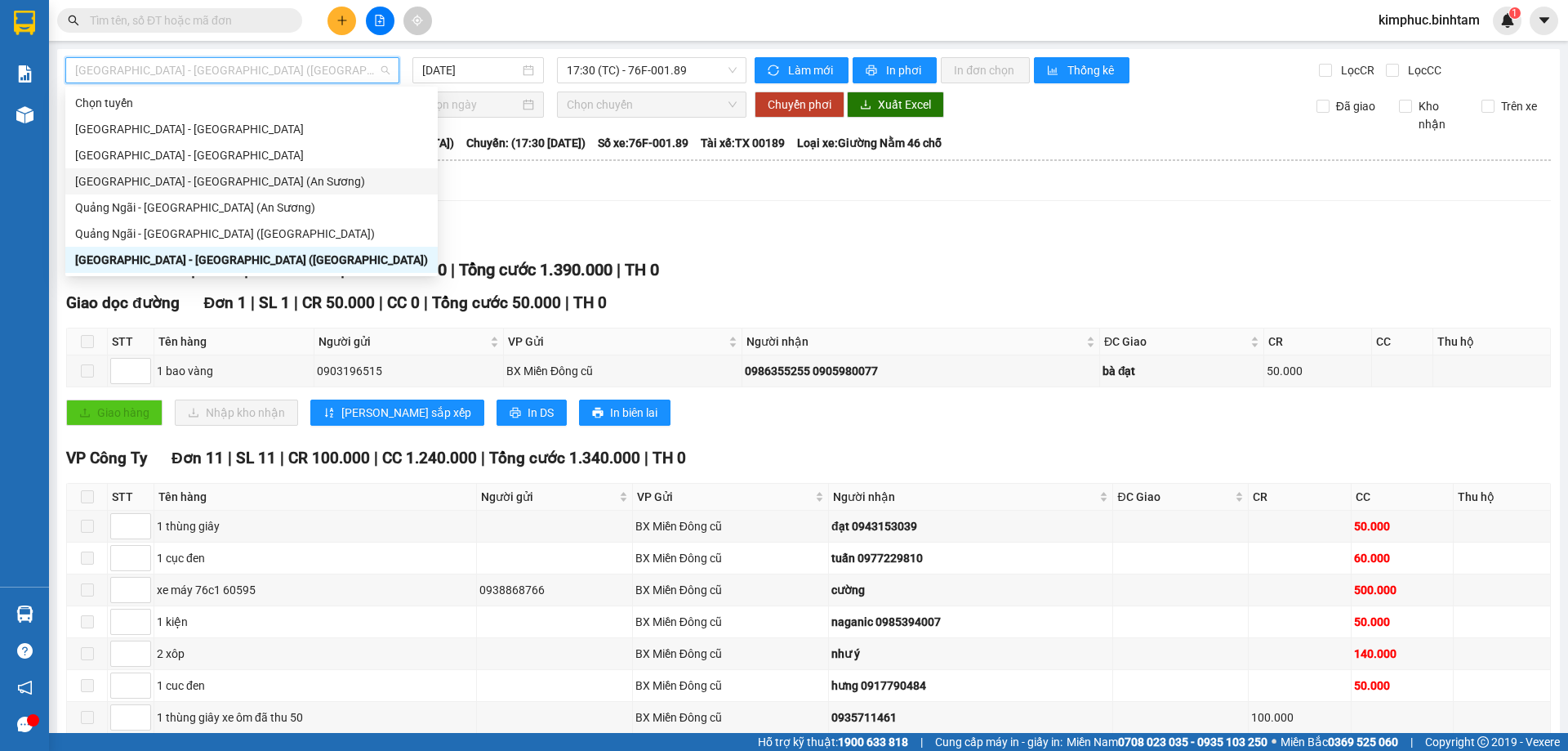
click at [277, 188] on div "Sài Gòn - Quảng Ngãi (An Sương)" at bounding box center [251, 181] width 352 height 18
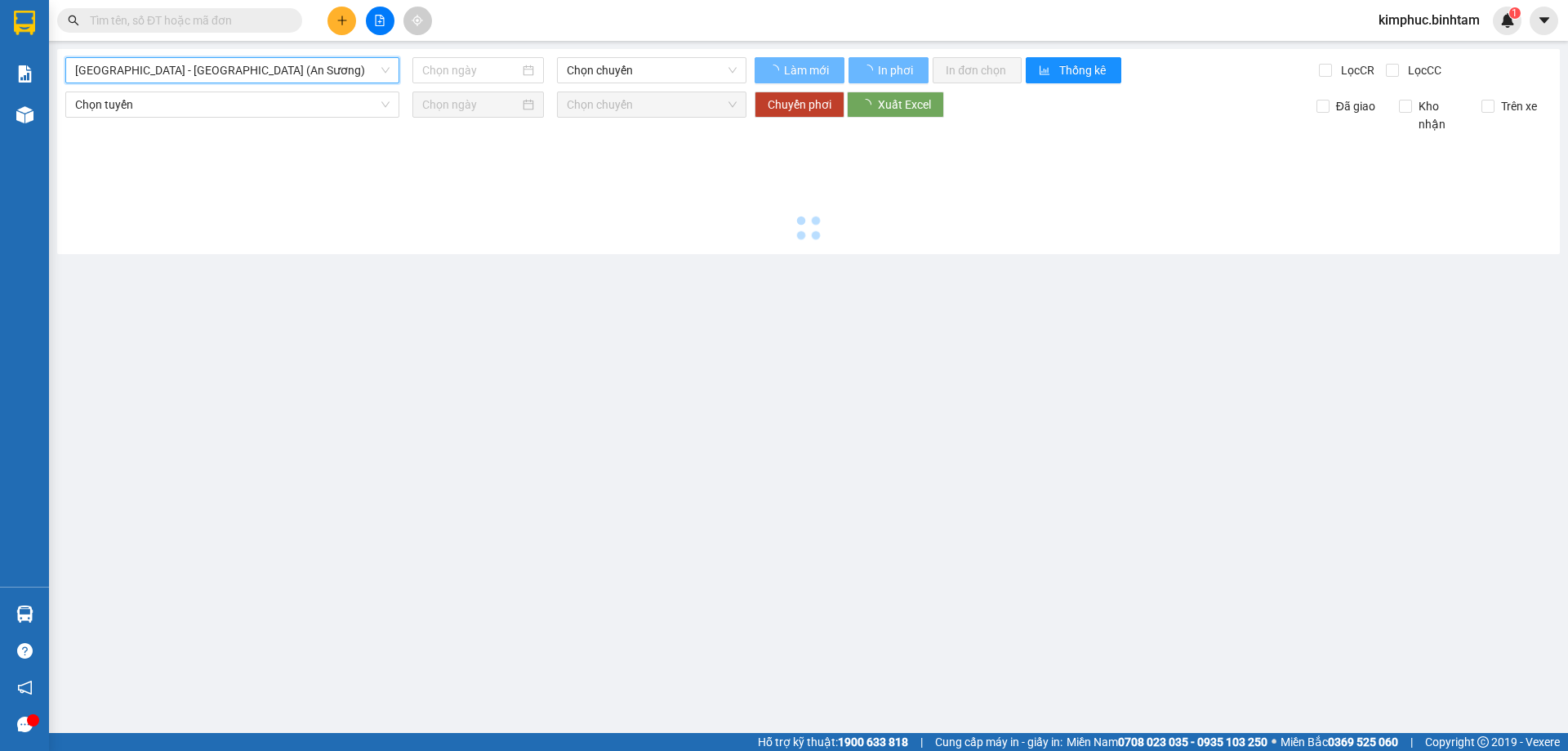
type input "15/09/2025"
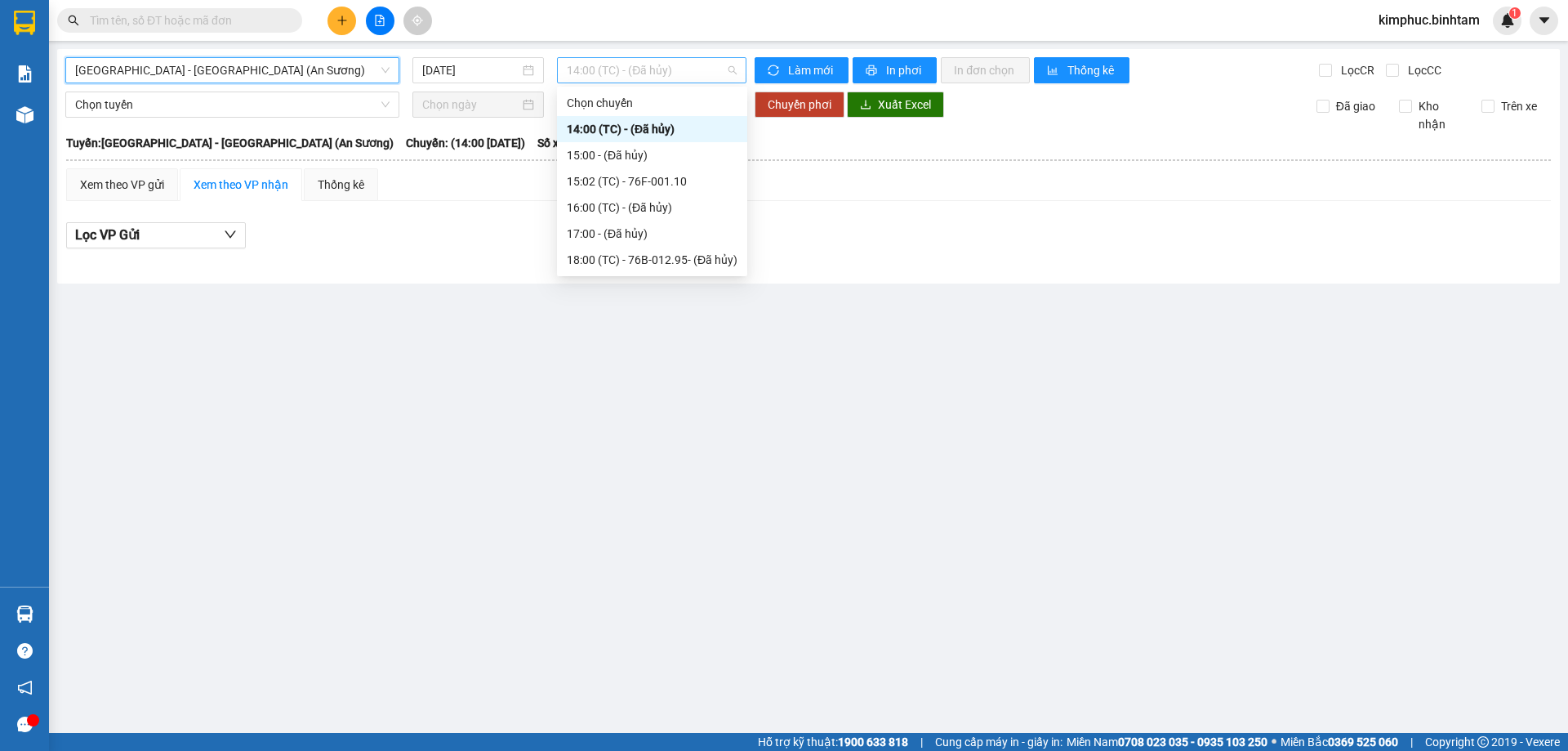
click at [644, 65] on span "14:00 (TC) - (Đã hủy)" at bounding box center [652, 69] width 169 height 24
click at [644, 187] on div "15:02 (TC) - 76F-001.10" at bounding box center [652, 181] width 170 height 18
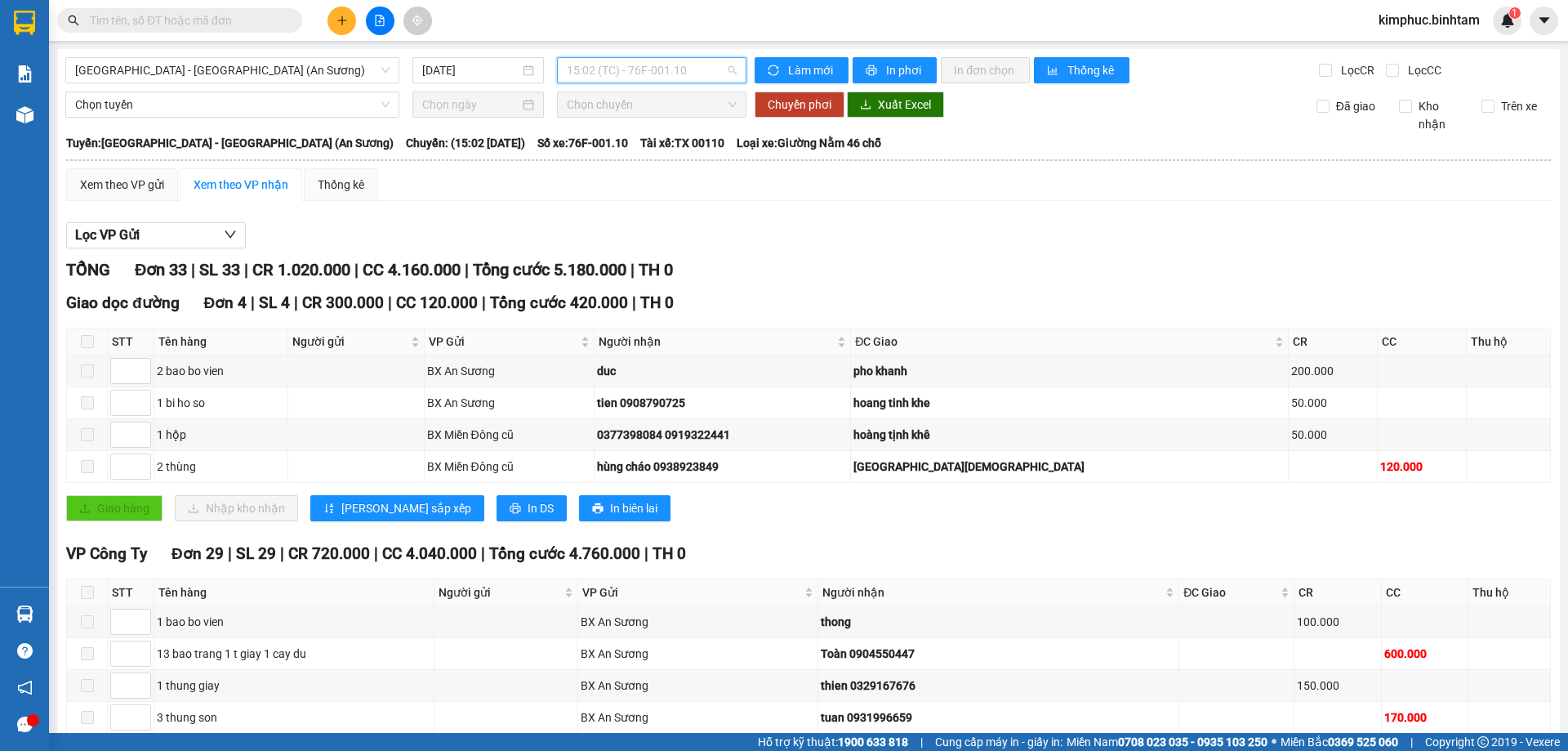
click at [657, 73] on span "15:02 (TC) - 76F-001.10" at bounding box center [652, 69] width 169 height 24
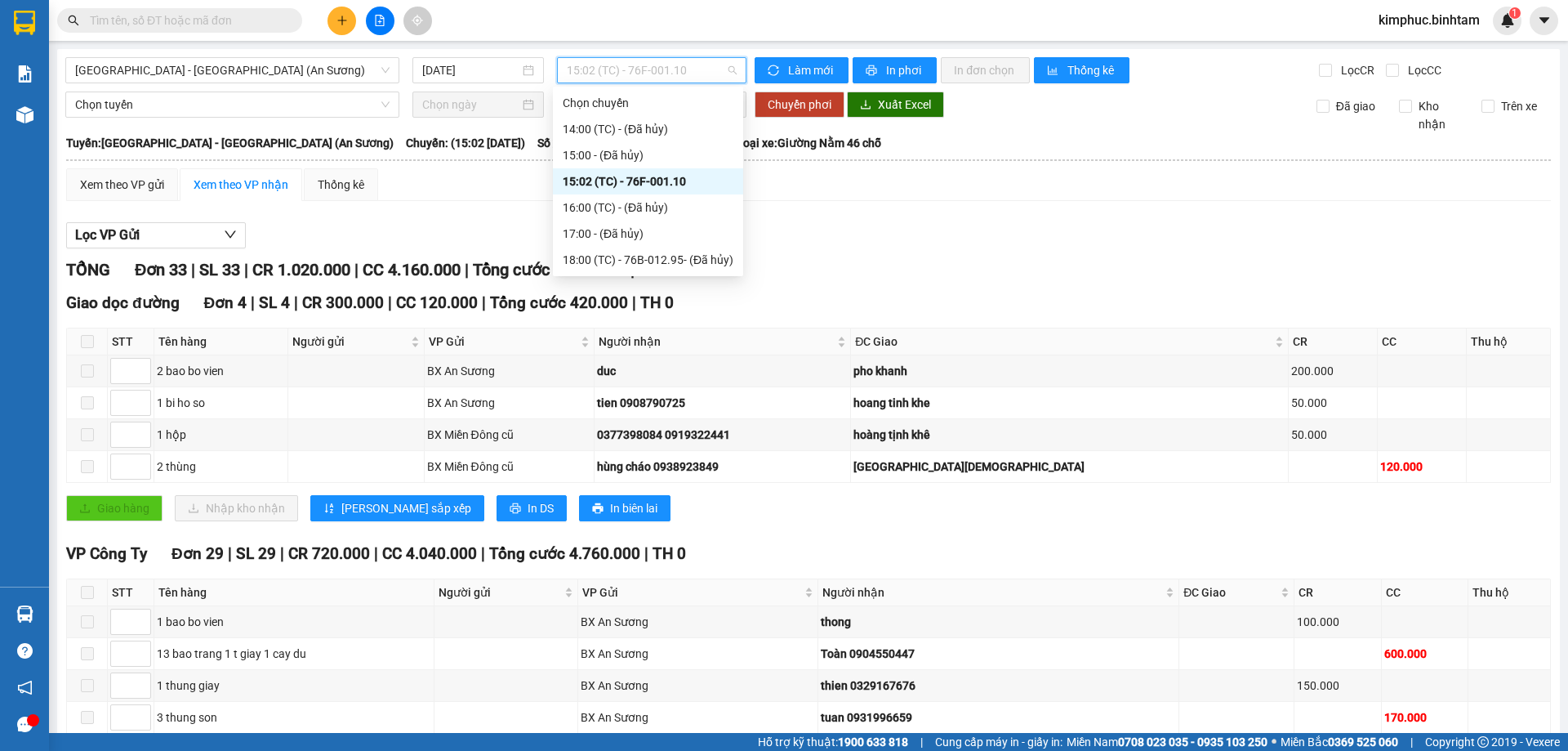
click at [669, 175] on div "15:02 (TC) - 76F-001.10" at bounding box center [648, 181] width 170 height 18
click at [652, 73] on span "15:02 (TC) - 76F-001.10" at bounding box center [652, 69] width 169 height 24
click at [632, 263] on div "18:00 (TC) - 76B-012.95 - (Đã hủy)" at bounding box center [648, 259] width 170 height 18
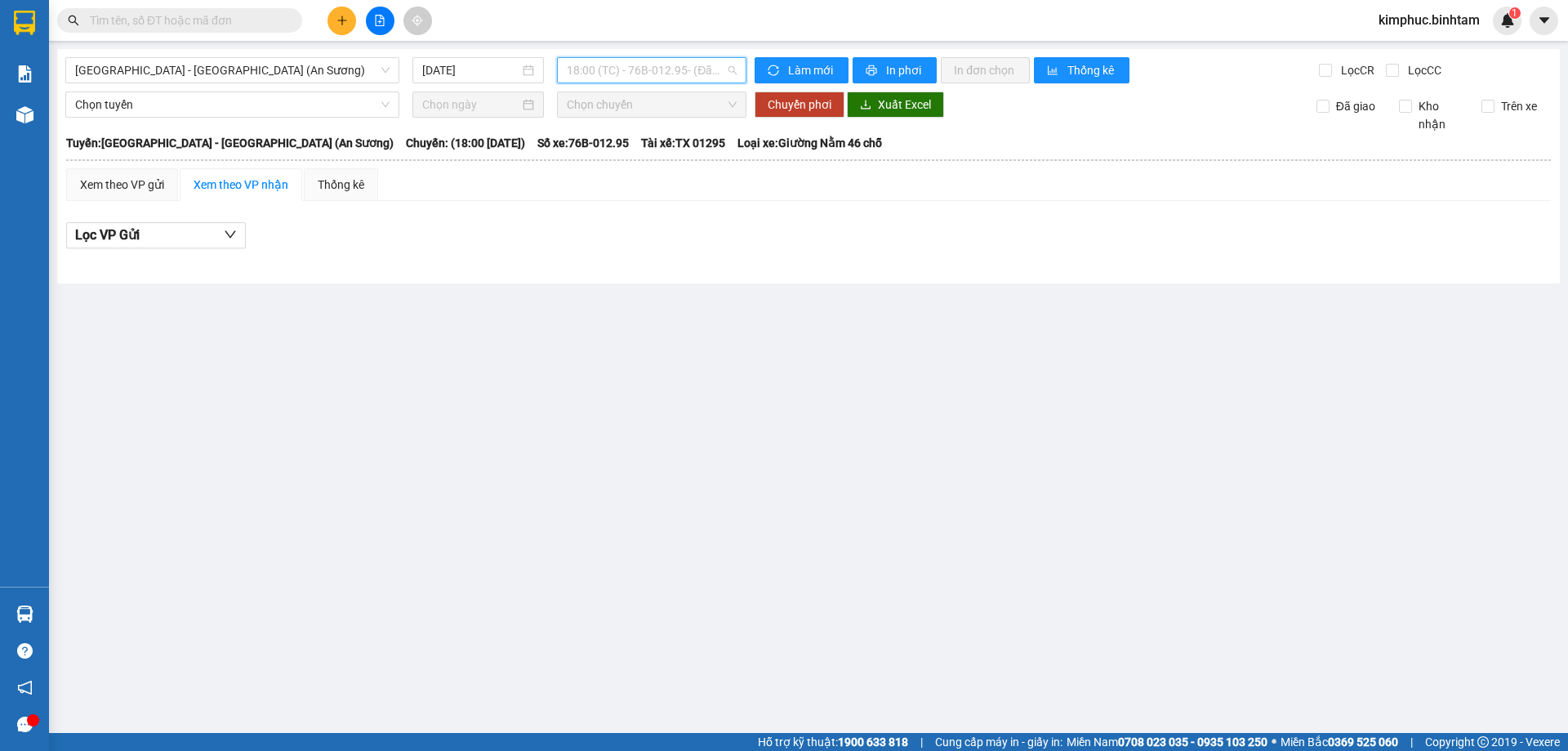
click at [654, 74] on span "18:00 (TC) - 76B-012.95 - (Đã hủy)" at bounding box center [652, 69] width 169 height 24
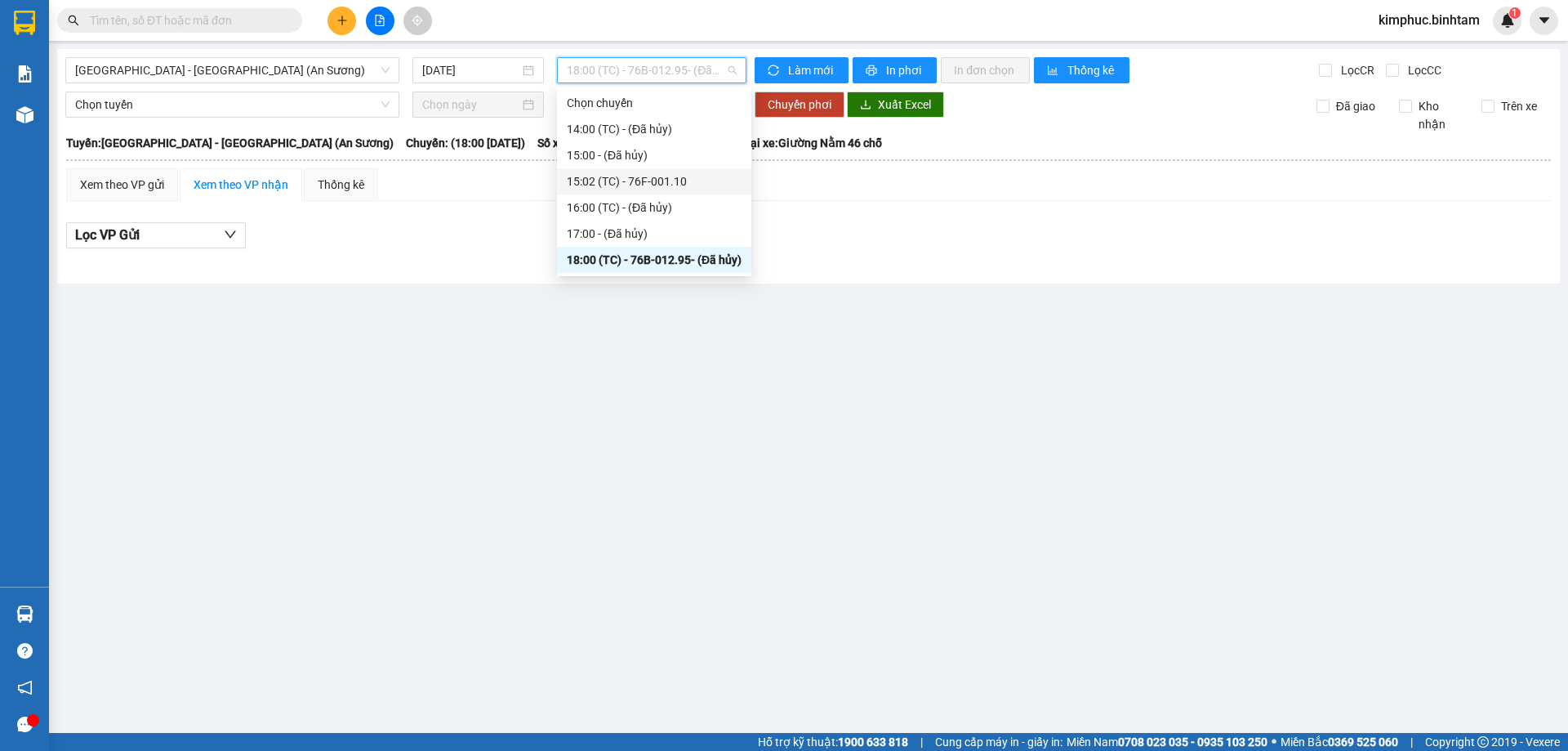
click at [649, 177] on div "15:02 (TC) - 76F-001.10" at bounding box center [655, 181] width 175 height 18
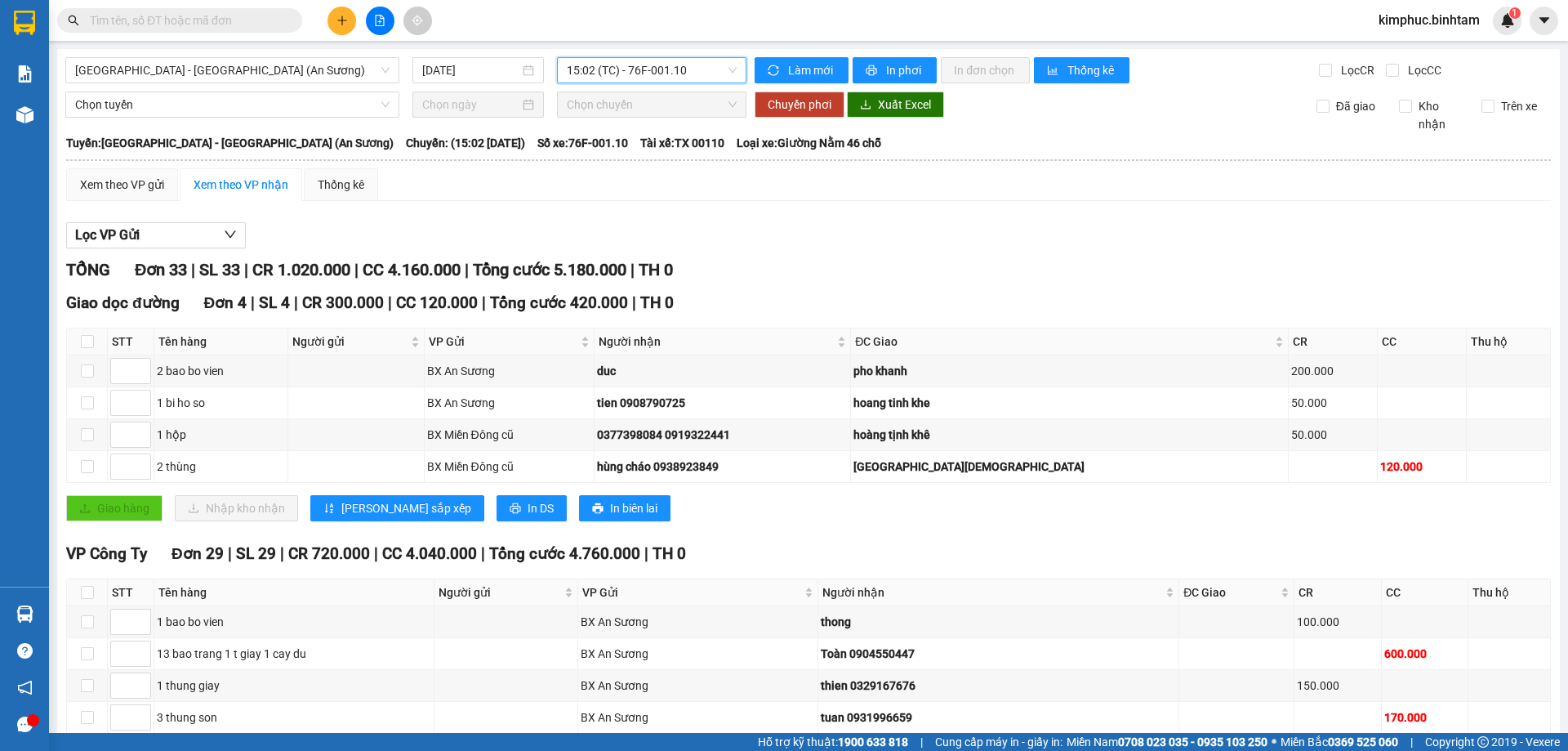
click at [1396, 18] on span "kimphuc.binhtam" at bounding box center [1428, 19] width 127 height 20
click at [1401, 51] on span "Đăng xuất" at bounding box center [1436, 50] width 94 height 18
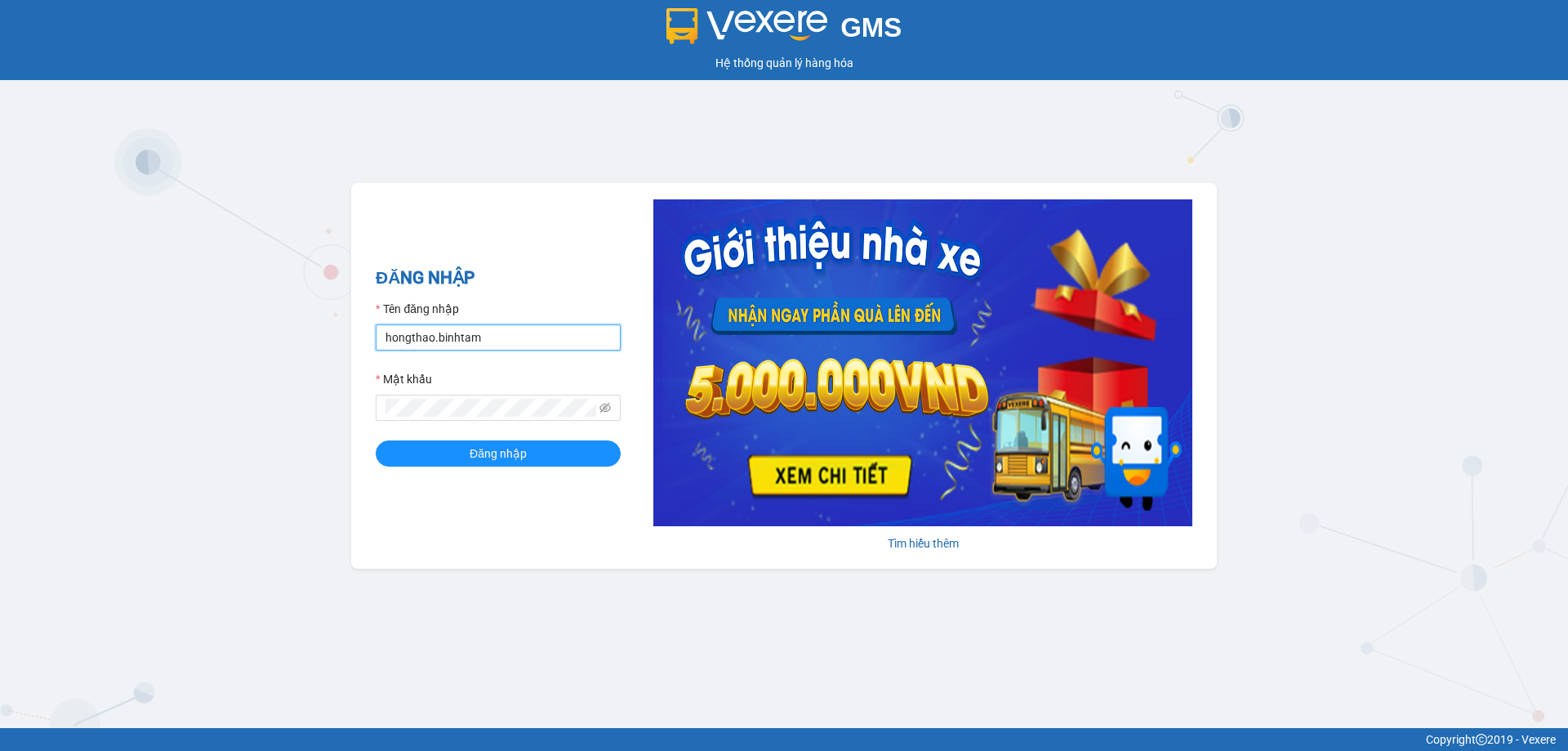
click at [456, 336] on input "hongthao.binhtam" at bounding box center [498, 337] width 245 height 26
click at [580, 343] on input "hongthao.binhtam" at bounding box center [498, 337] width 245 height 26
type input "h"
type input "r"
click at [575, 340] on input "thanh" at bounding box center [498, 337] width 245 height 26
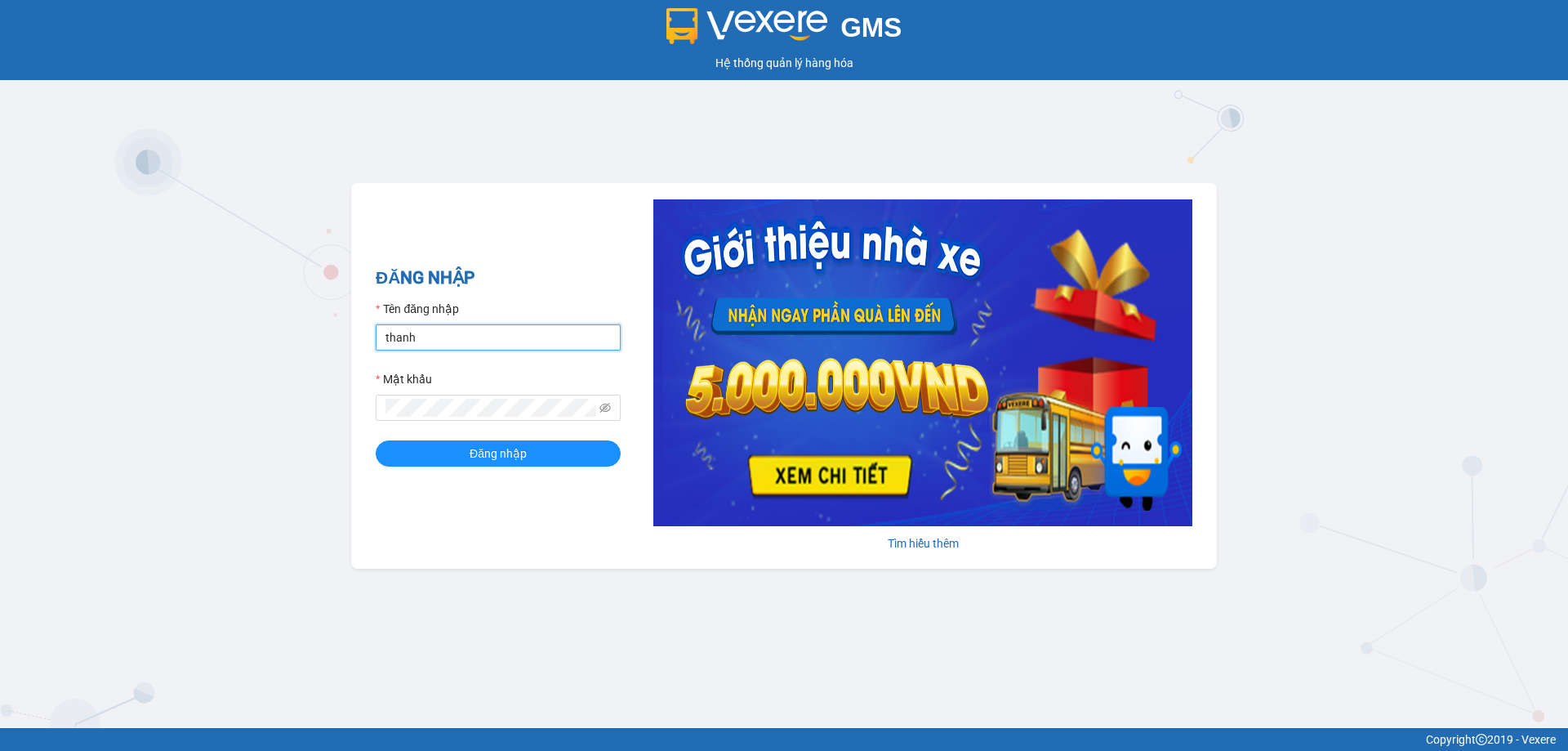
type input "thanh"
click at [511, 342] on input "hongthao.binhtam" at bounding box center [498, 337] width 245 height 26
type input "h"
type input "thanhhoa.binhtam"
drag, startPoint x: 460, startPoint y: 457, endPoint x: 471, endPoint y: 456, distance: 11.0
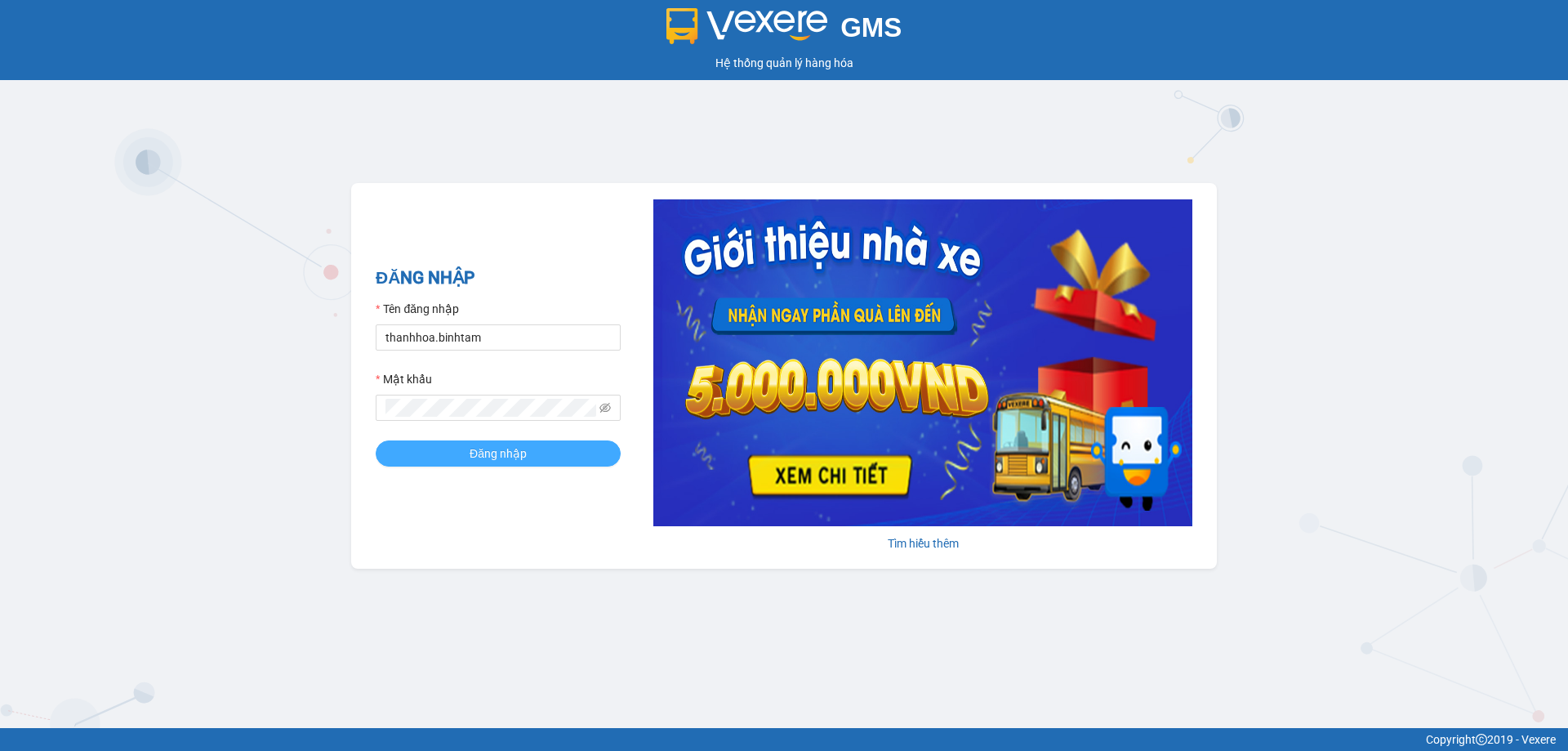
click at [460, 457] on button "Đăng nhập" at bounding box center [498, 453] width 245 height 26
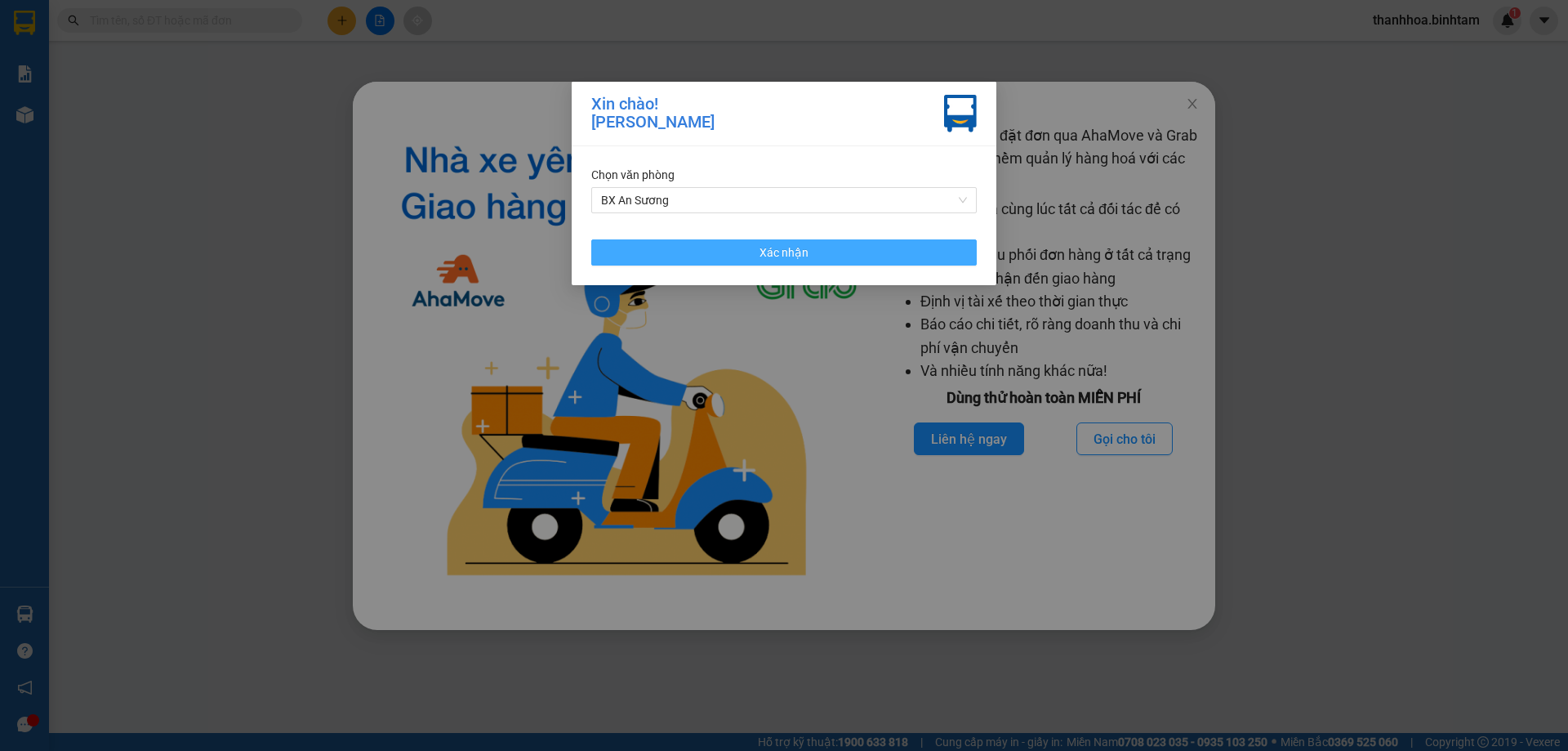
click at [850, 253] on button "Xác nhận" at bounding box center [784, 252] width 385 height 26
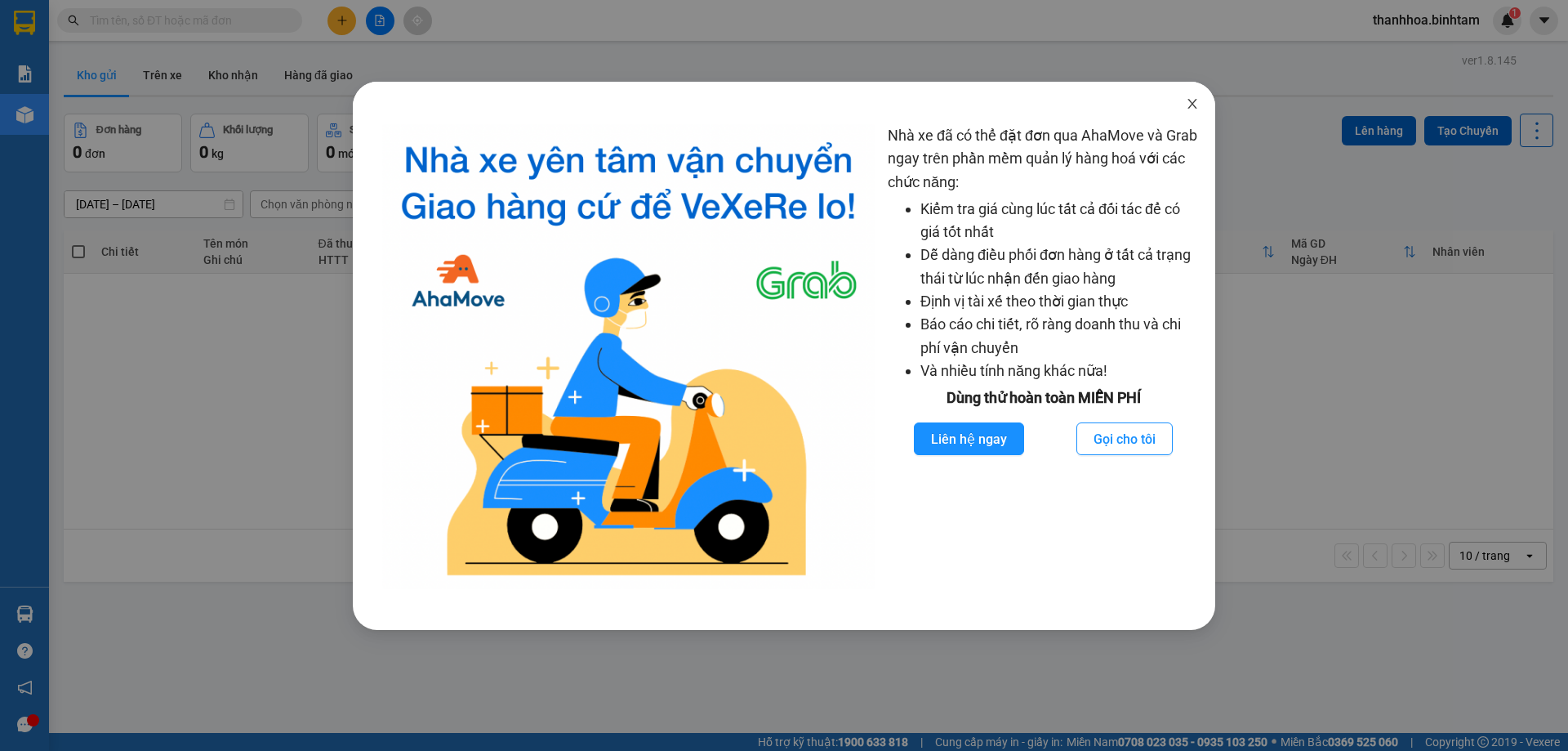
click at [1198, 102] on icon "close" at bounding box center [1193, 104] width 13 height 13
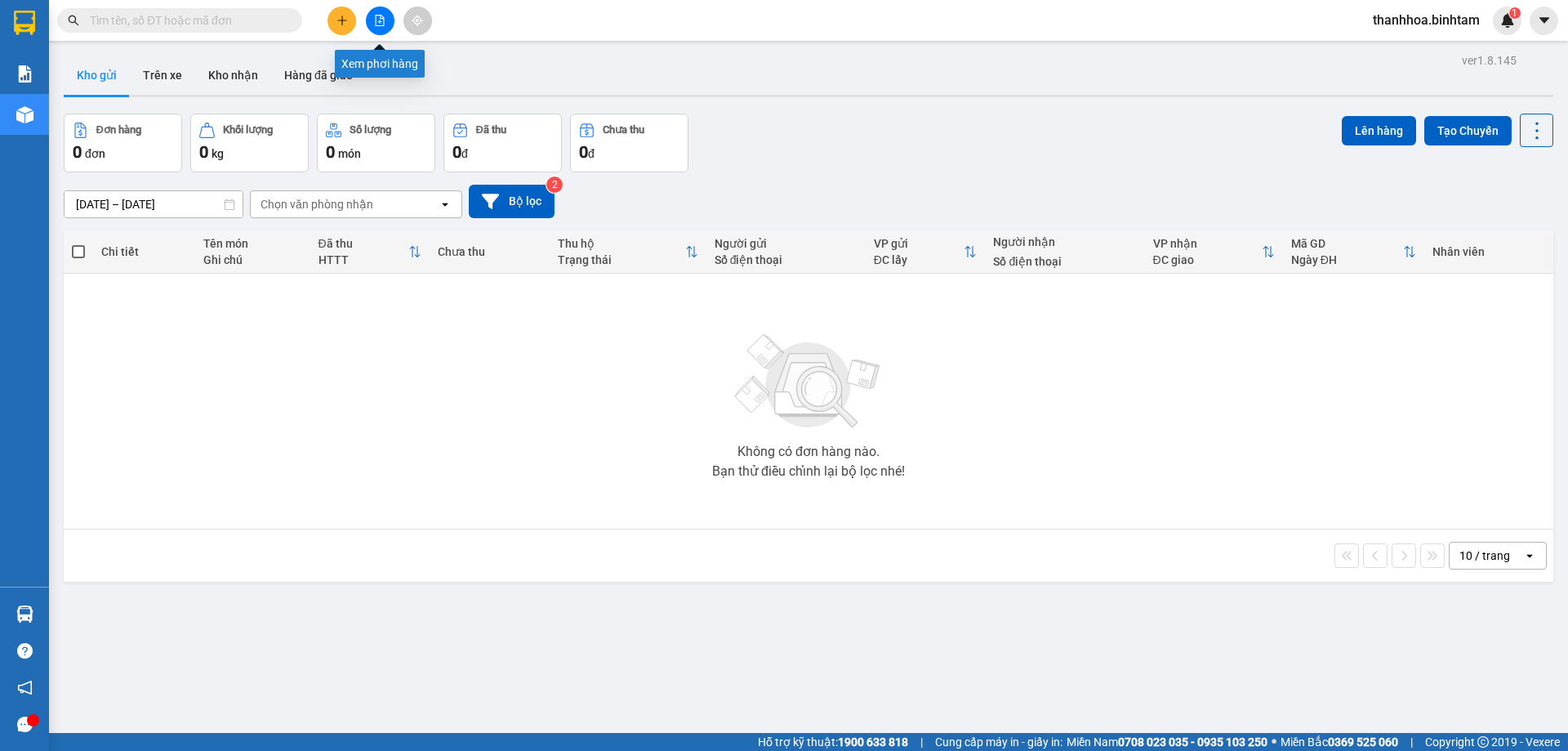
click at [384, 17] on icon "file-add" at bounding box center [380, 20] width 12 height 12
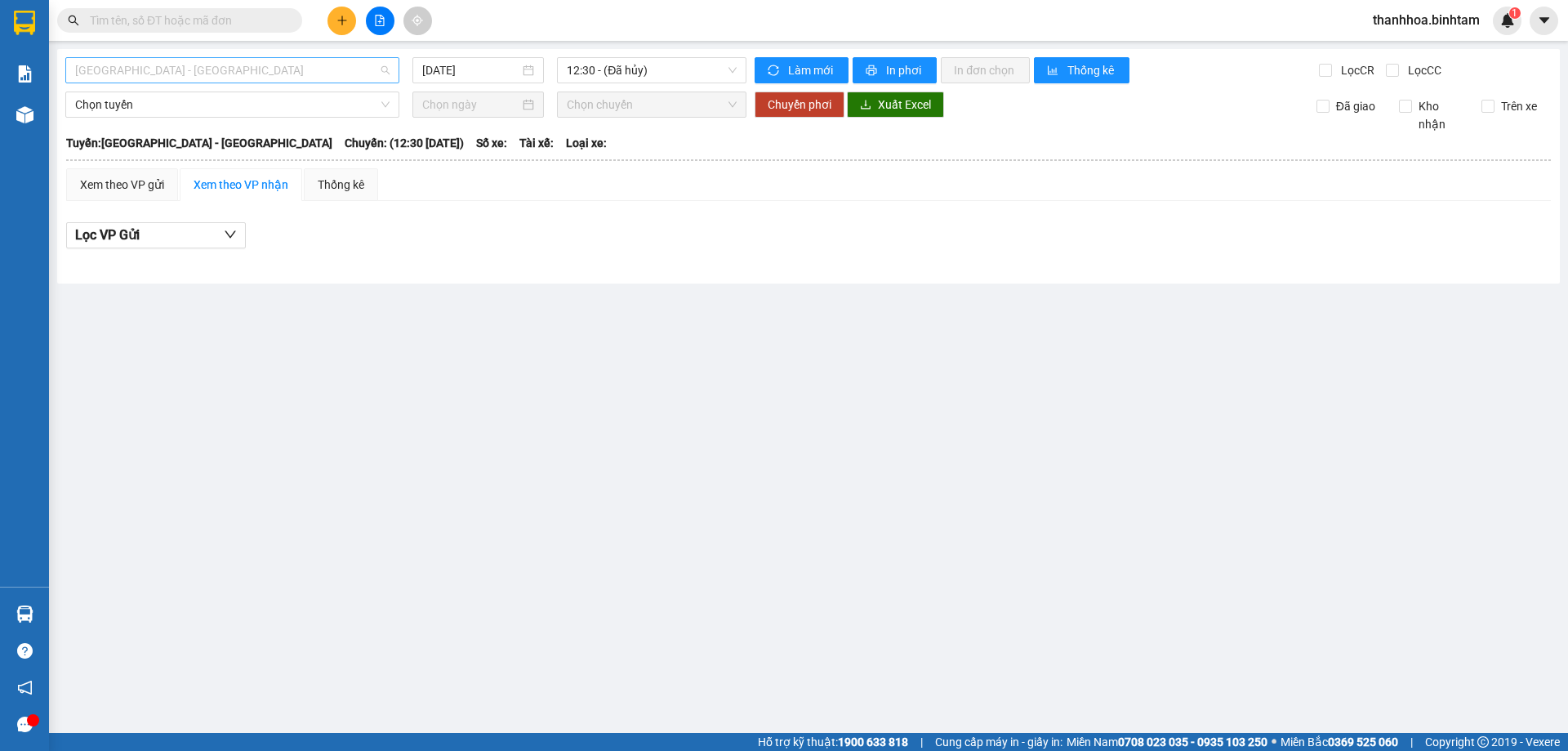
click at [317, 74] on span "Hà Nội - Quảng Ngãi" at bounding box center [232, 69] width 315 height 24
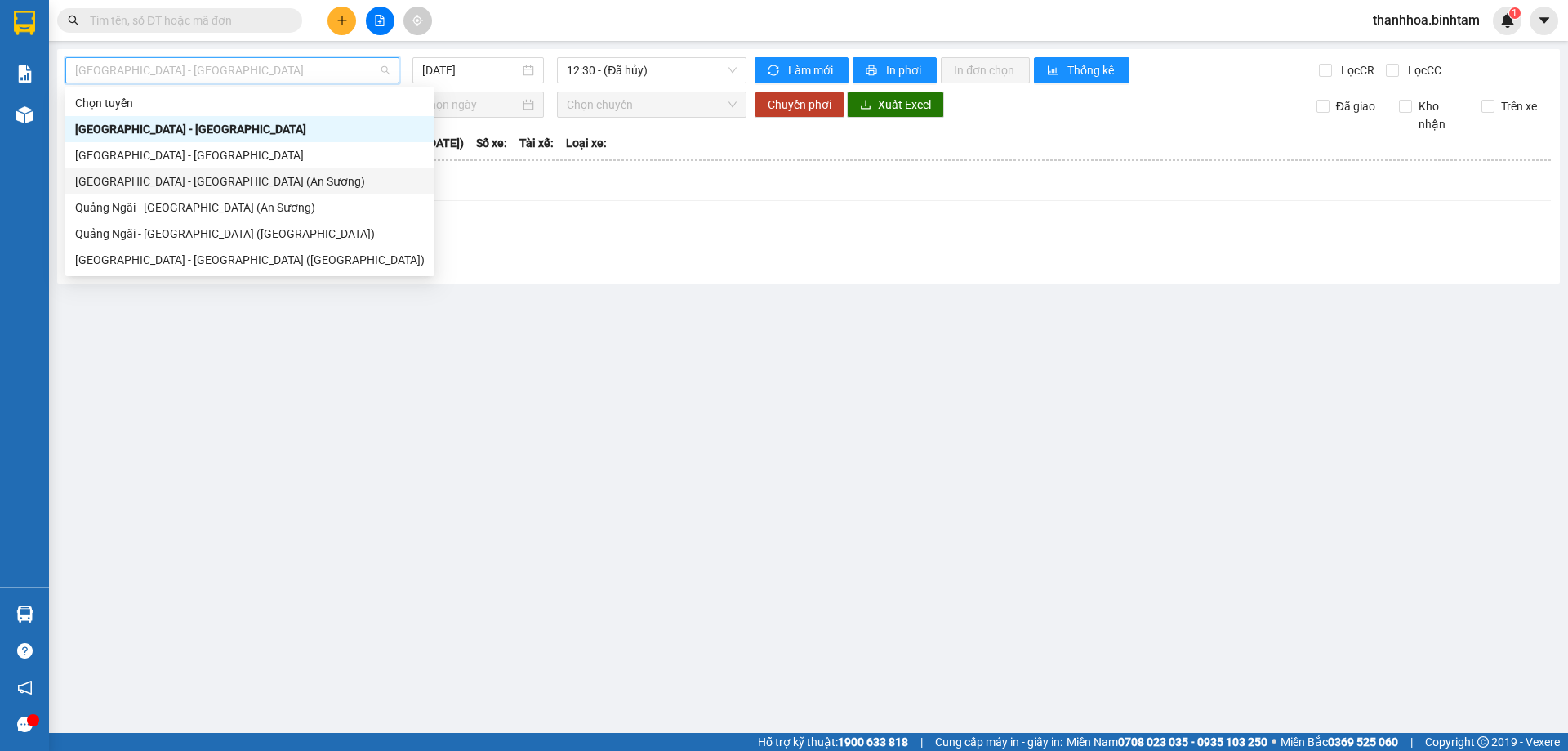
click at [174, 178] on div "Sài Gòn - Quảng Ngãi (An Sương)" at bounding box center [249, 181] width 349 height 18
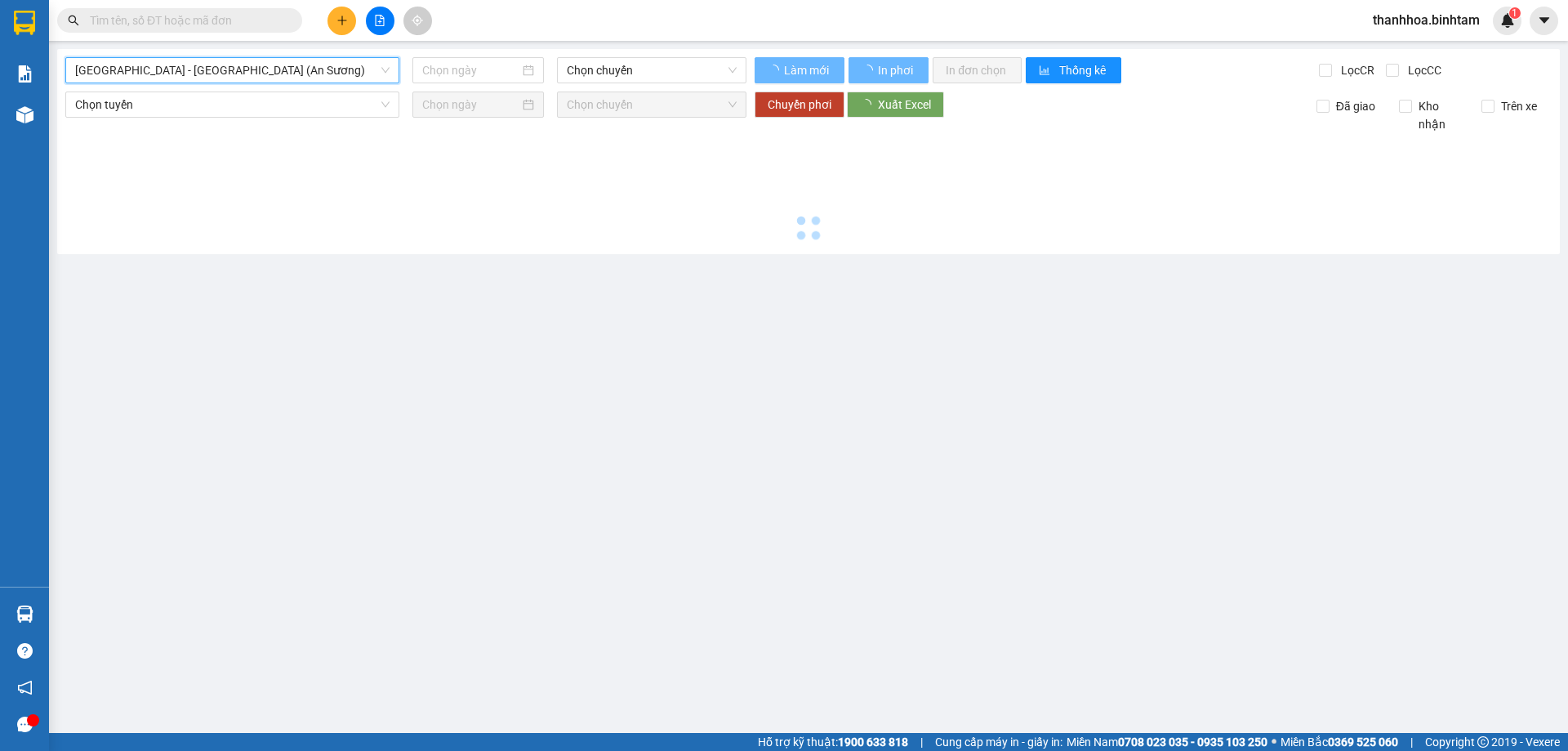
type input "15/09/2025"
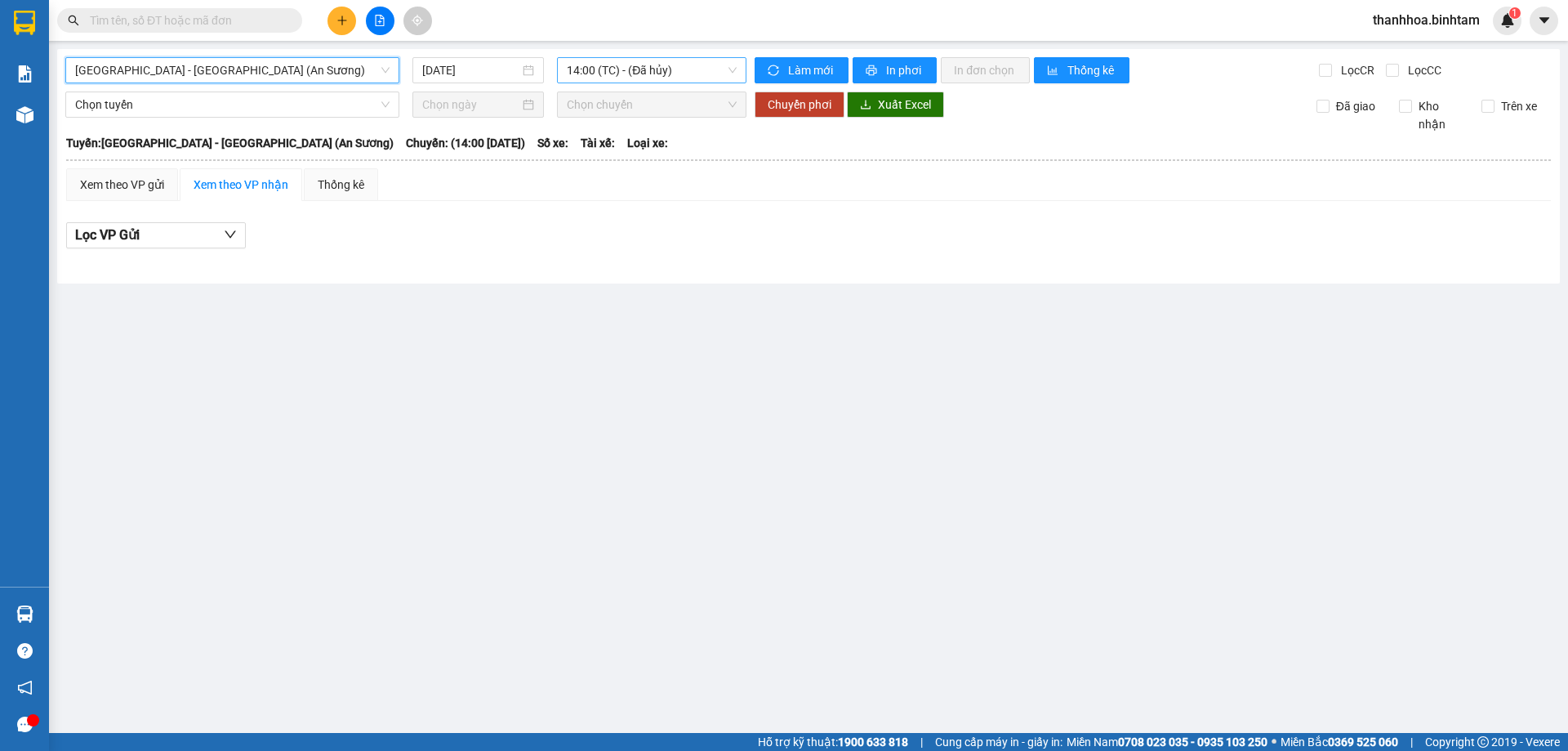
click at [630, 63] on span "14:00 (TC) - (Đã hủy)" at bounding box center [652, 69] width 169 height 24
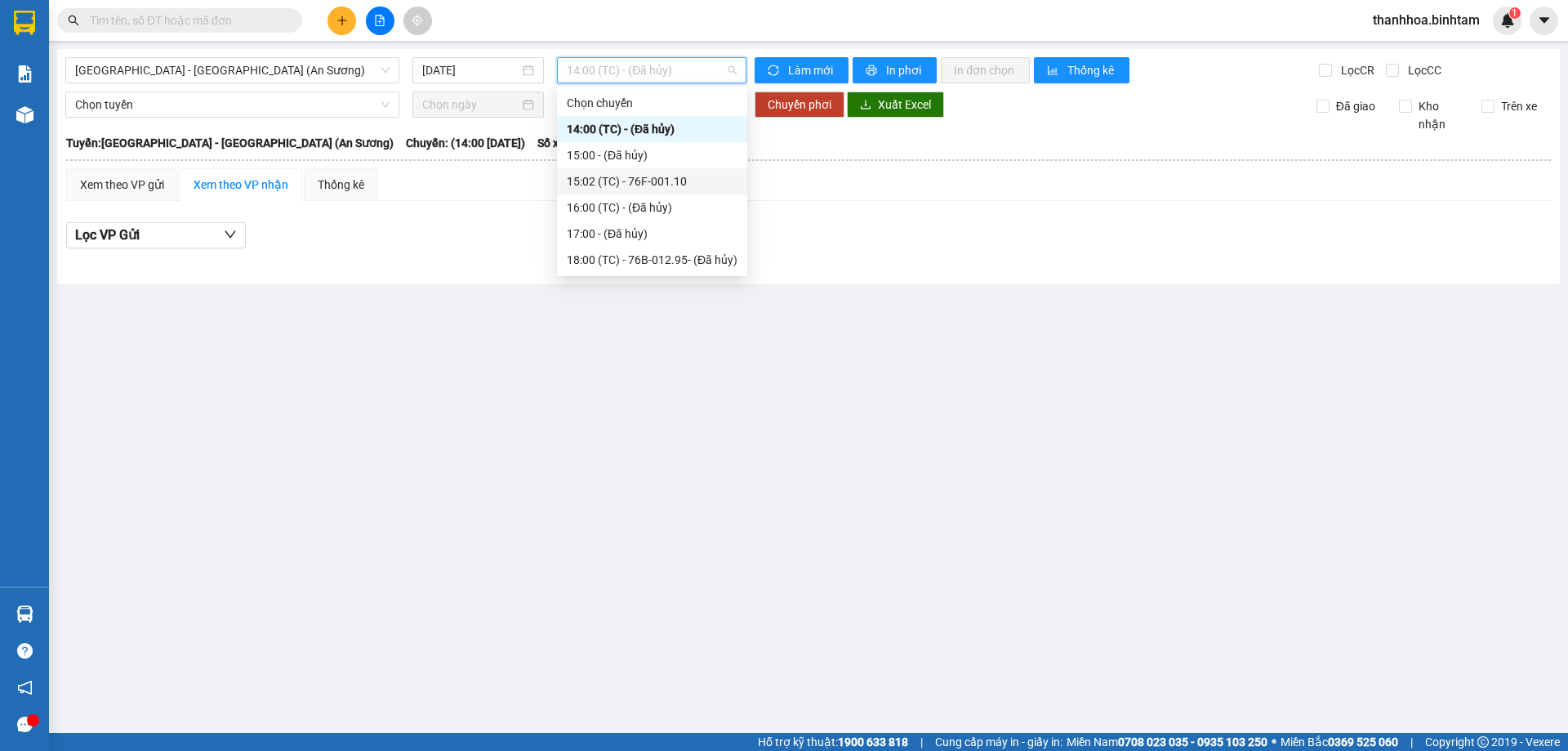
click at [669, 183] on div "15:02 (TC) - 76F-001.10" at bounding box center [652, 181] width 170 height 18
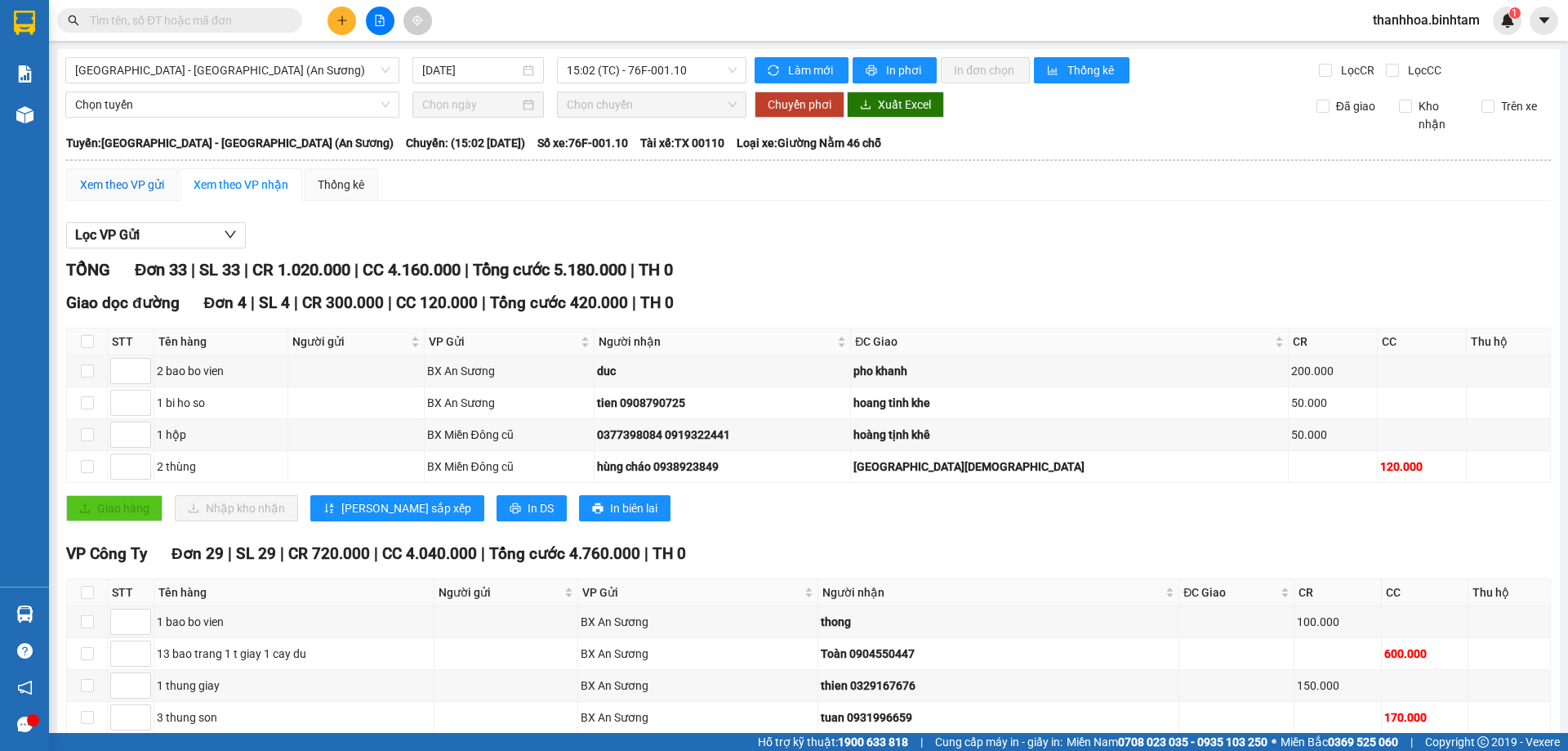
click at [120, 181] on div "Xem theo VP gửi" at bounding box center [121, 184] width 84 height 18
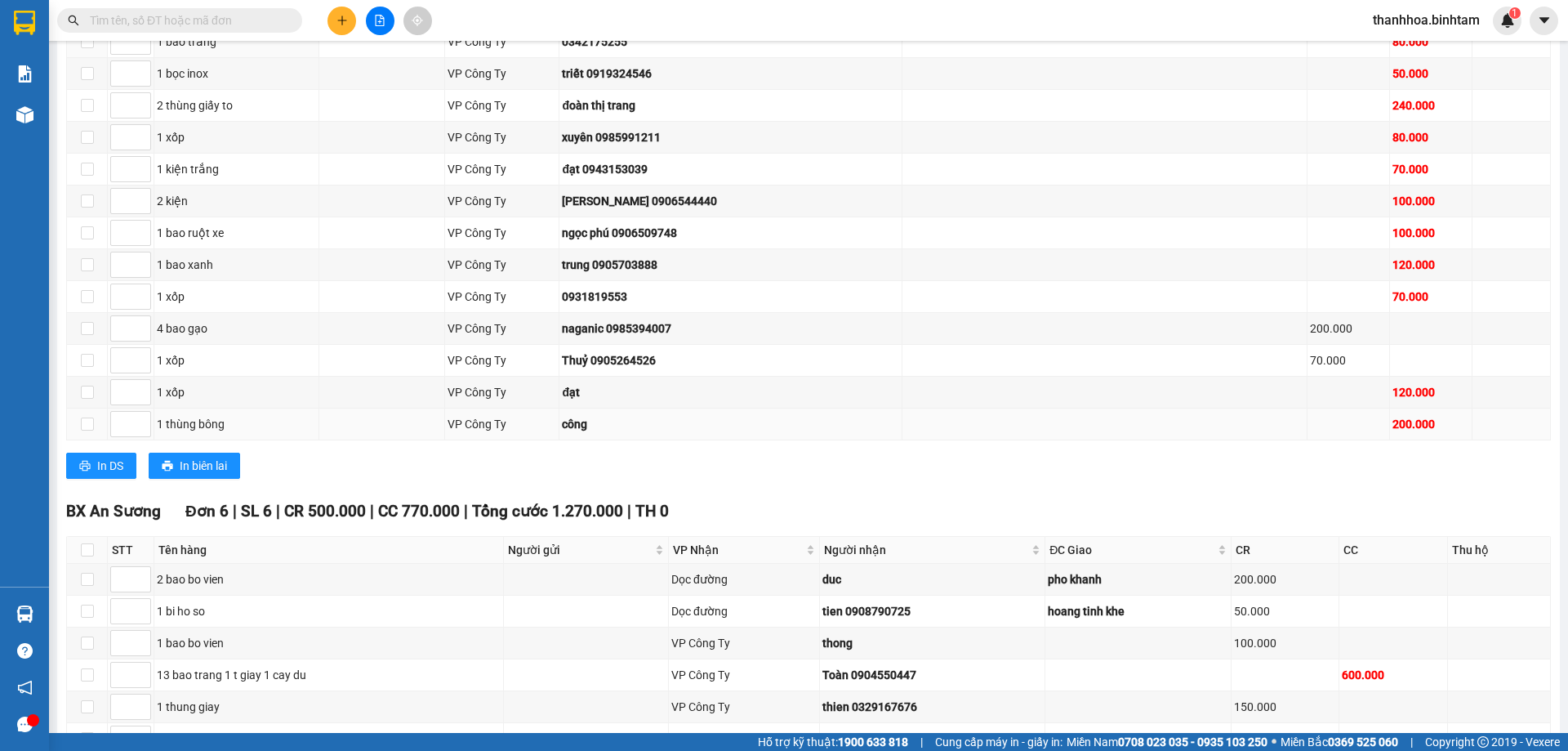
scroll to position [1005, 0]
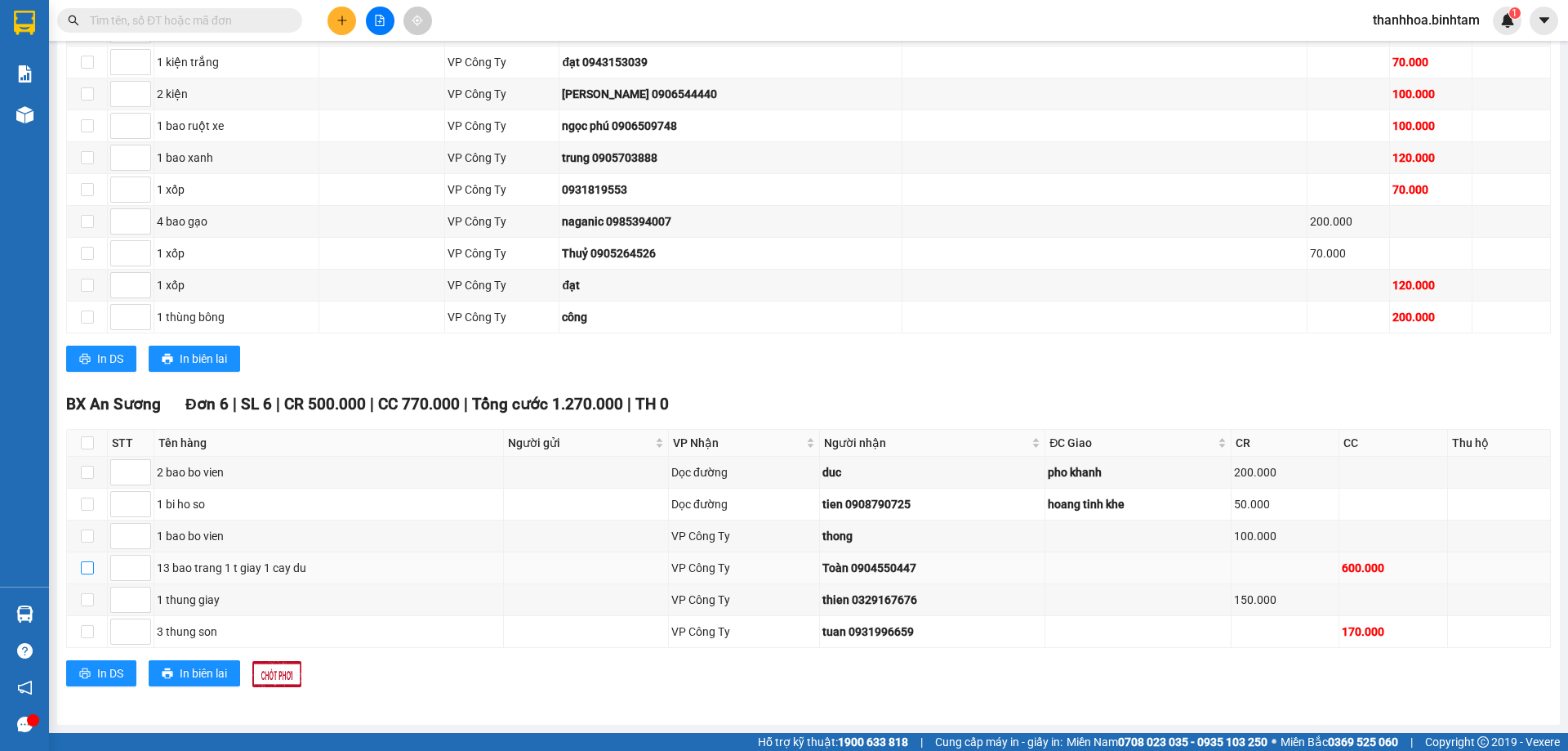
click at [88, 567] on input "checkbox" at bounding box center [88, 568] width 13 height 13
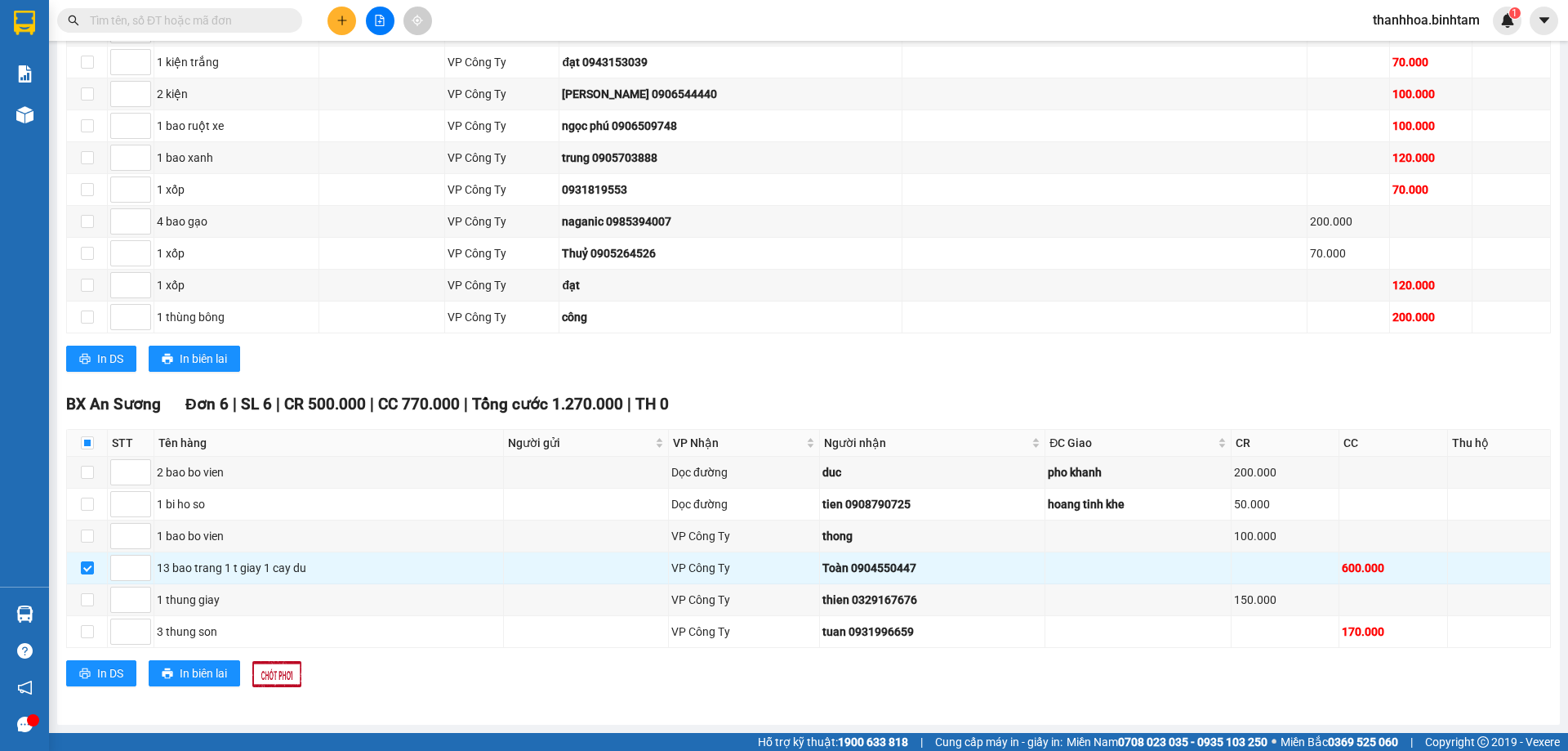
click at [283, 674] on img at bounding box center [276, 673] width 49 height 26
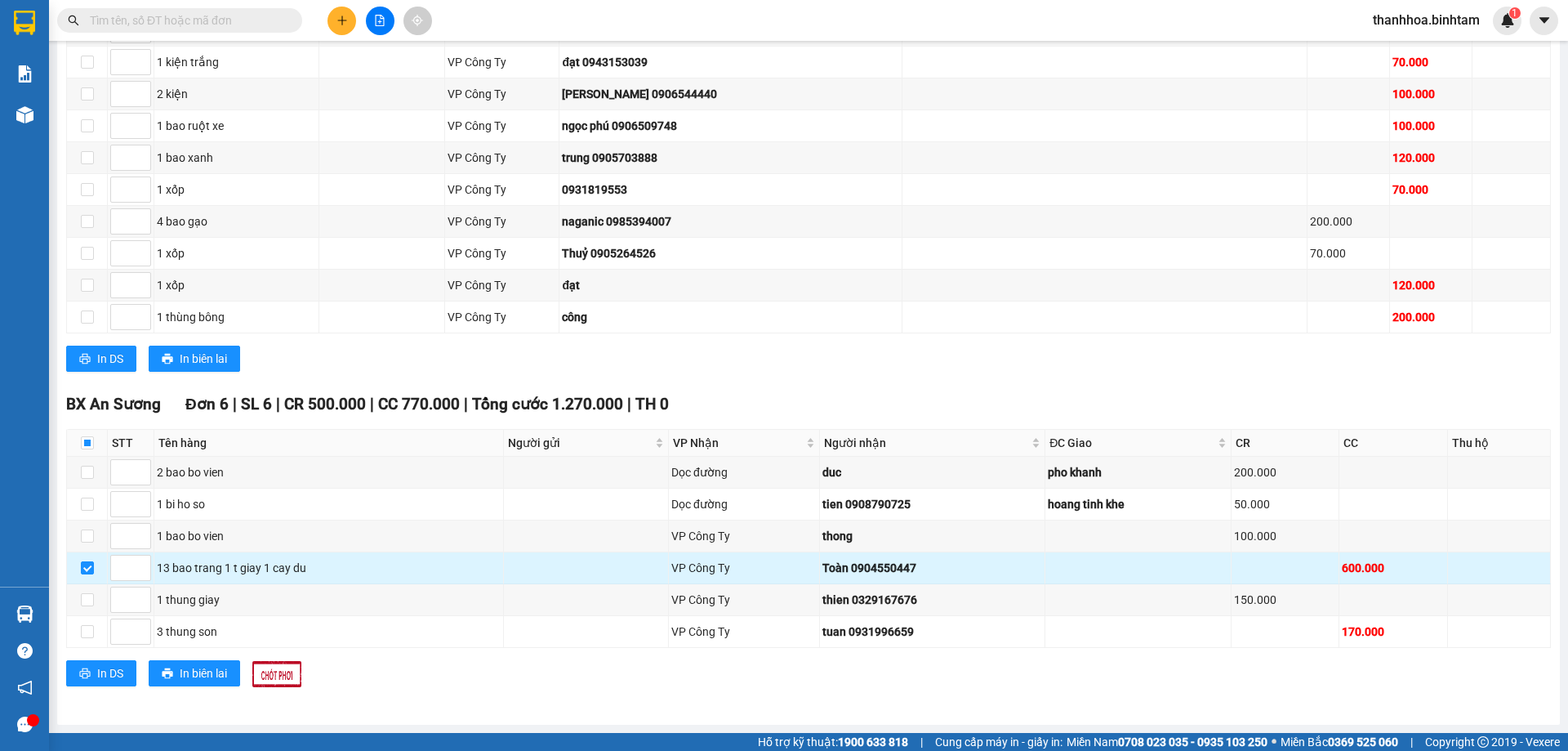
click at [98, 564] on td at bounding box center [88, 567] width 40 height 32
click at [90, 568] on input "checkbox" at bounding box center [88, 568] width 13 height 13
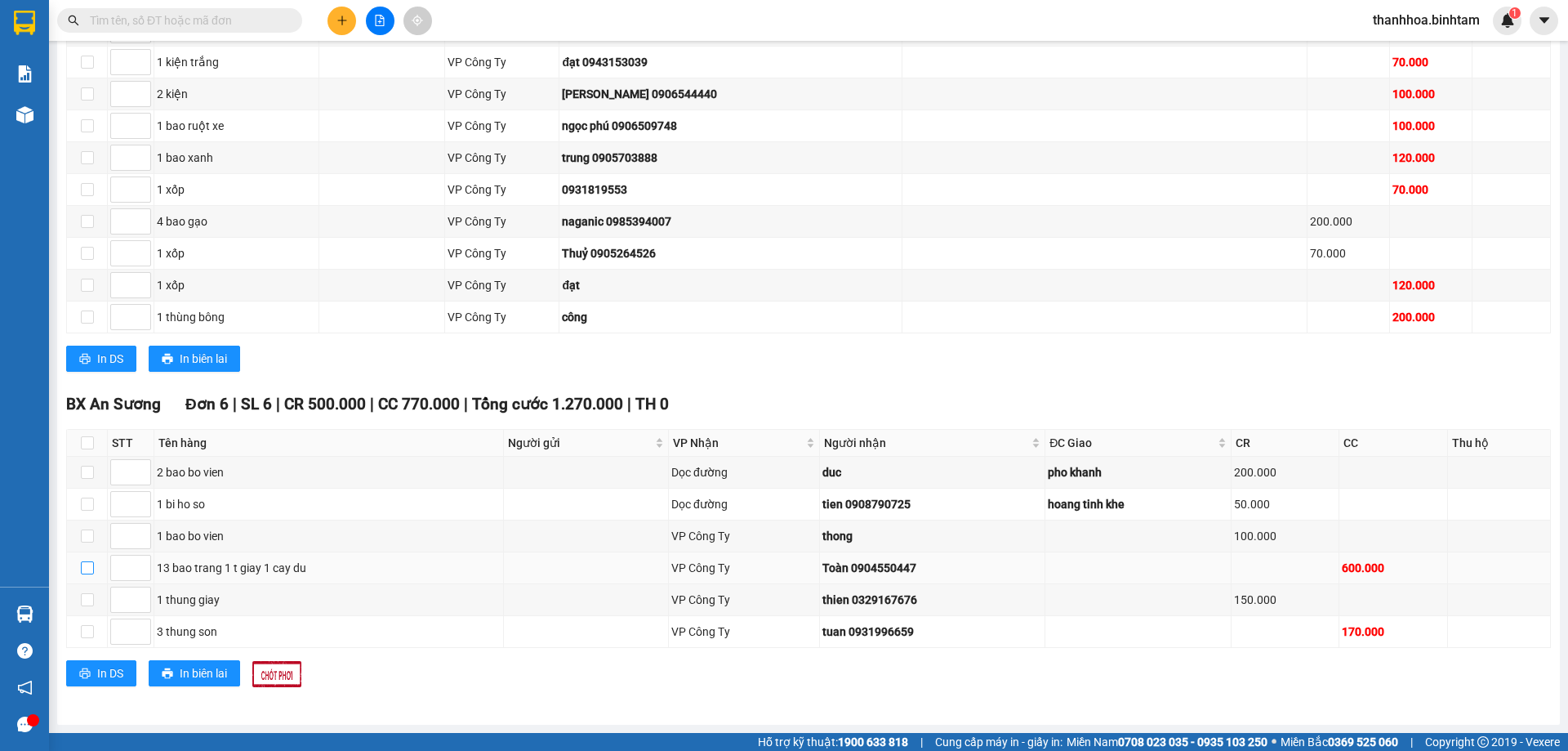
click at [90, 568] on input "checkbox" at bounding box center [88, 568] width 13 height 13
checkbox input "true"
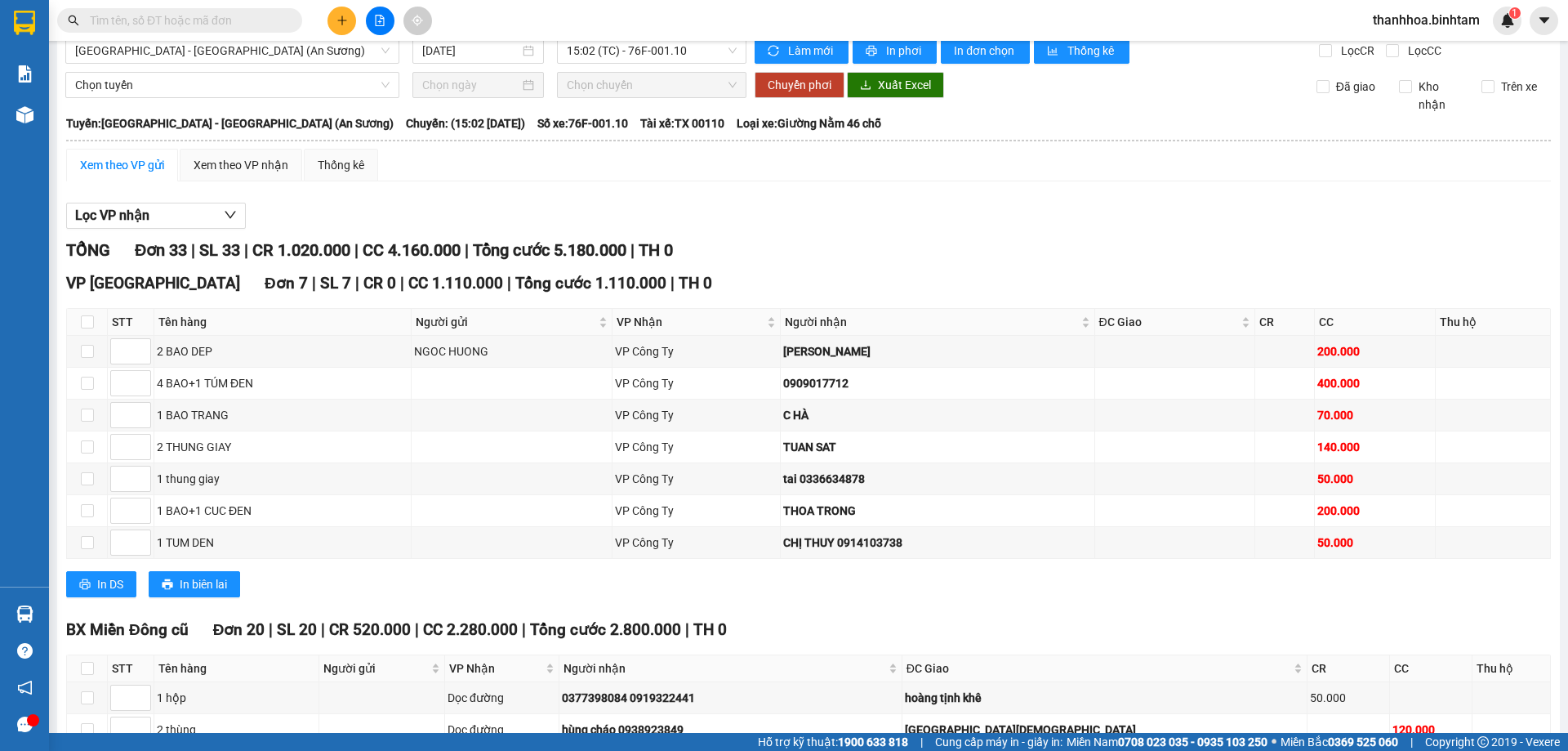
scroll to position [0, 0]
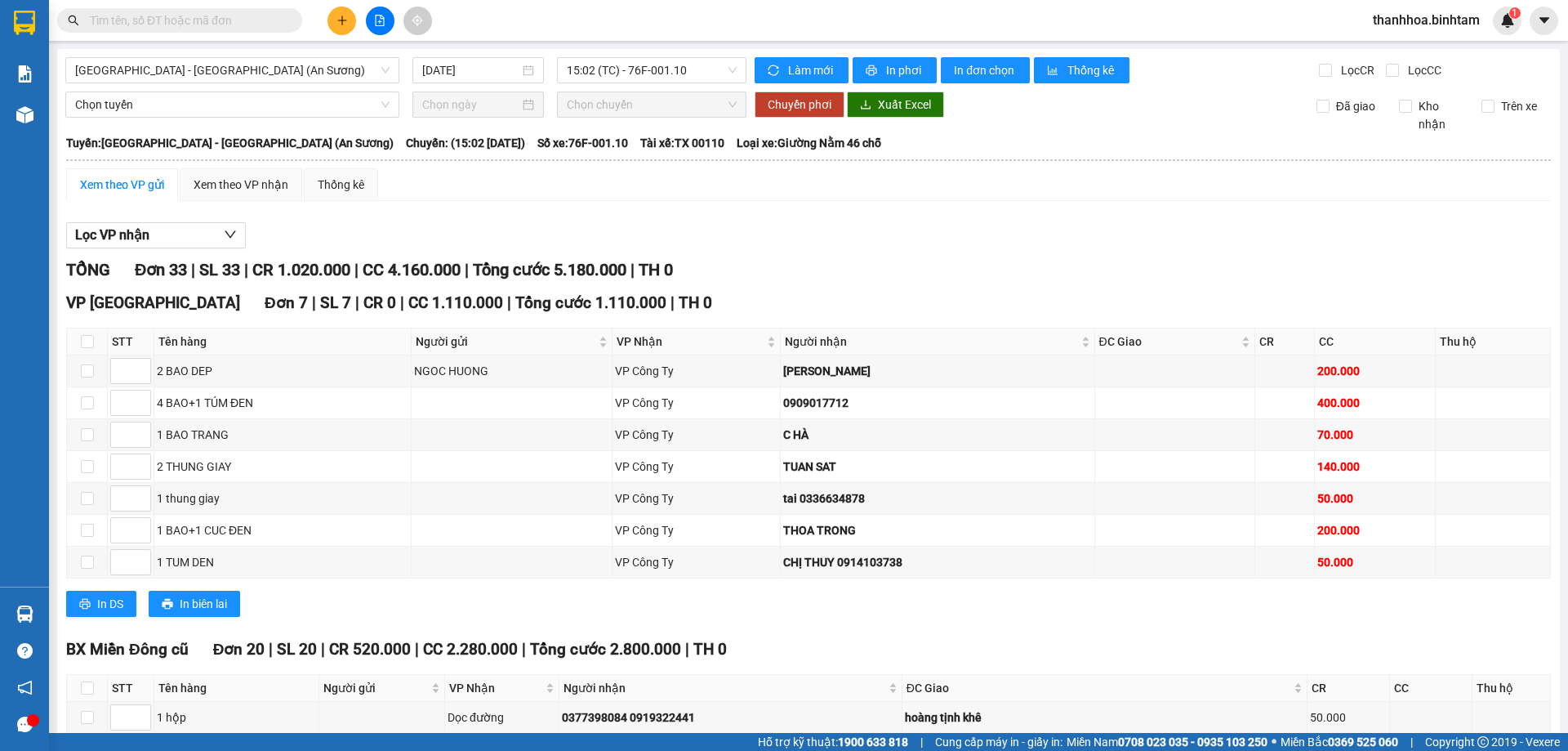
click at [1422, 21] on span "thanhhoa.binhtam" at bounding box center [1427, 19] width 133 height 20
click at [1397, 51] on span "Đăng xuất" at bounding box center [1432, 50] width 99 height 18
